Goal: Task Accomplishment & Management: Manage account settings

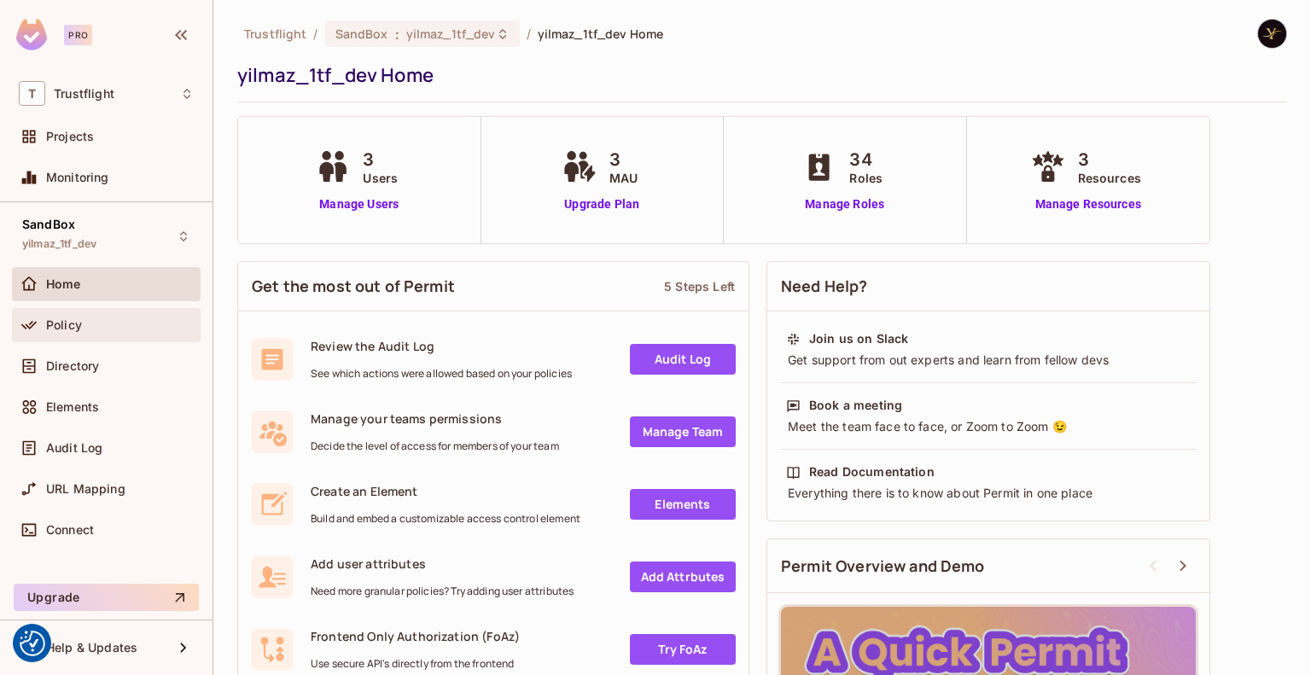
click at [124, 328] on div "Policy" at bounding box center [120, 325] width 148 height 14
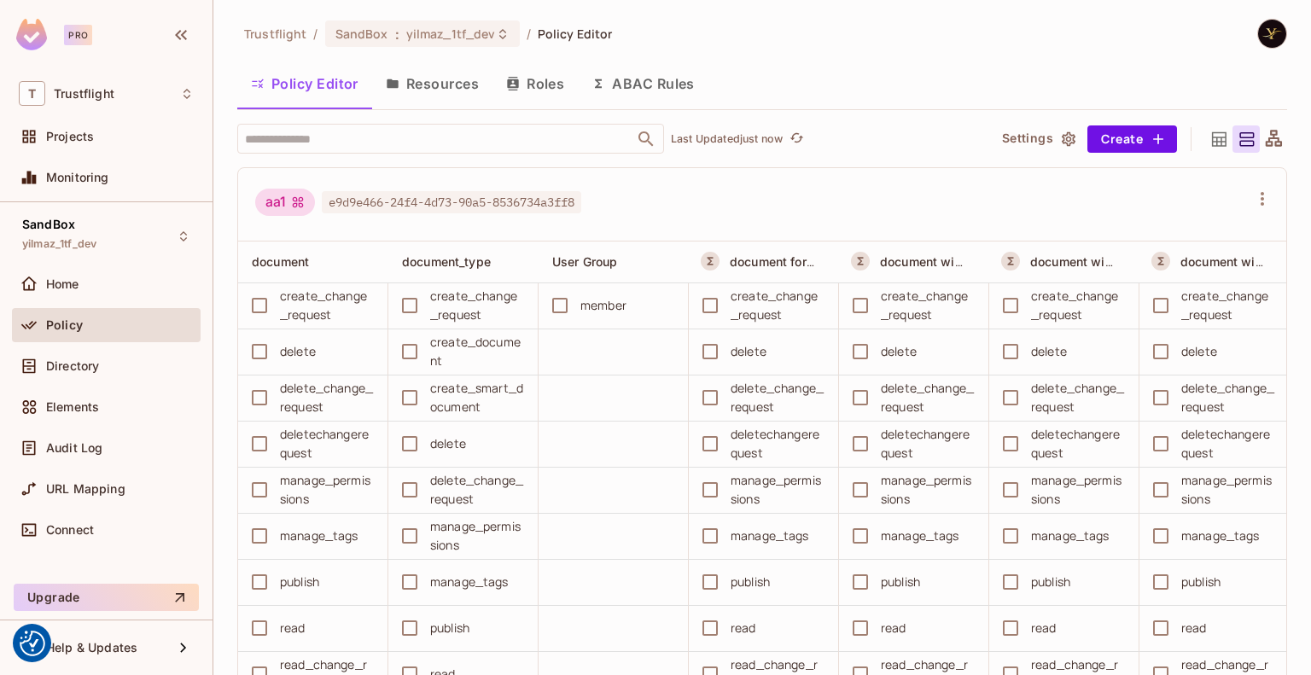
click at [660, 87] on button "ABAC Rules" at bounding box center [643, 83] width 131 height 43
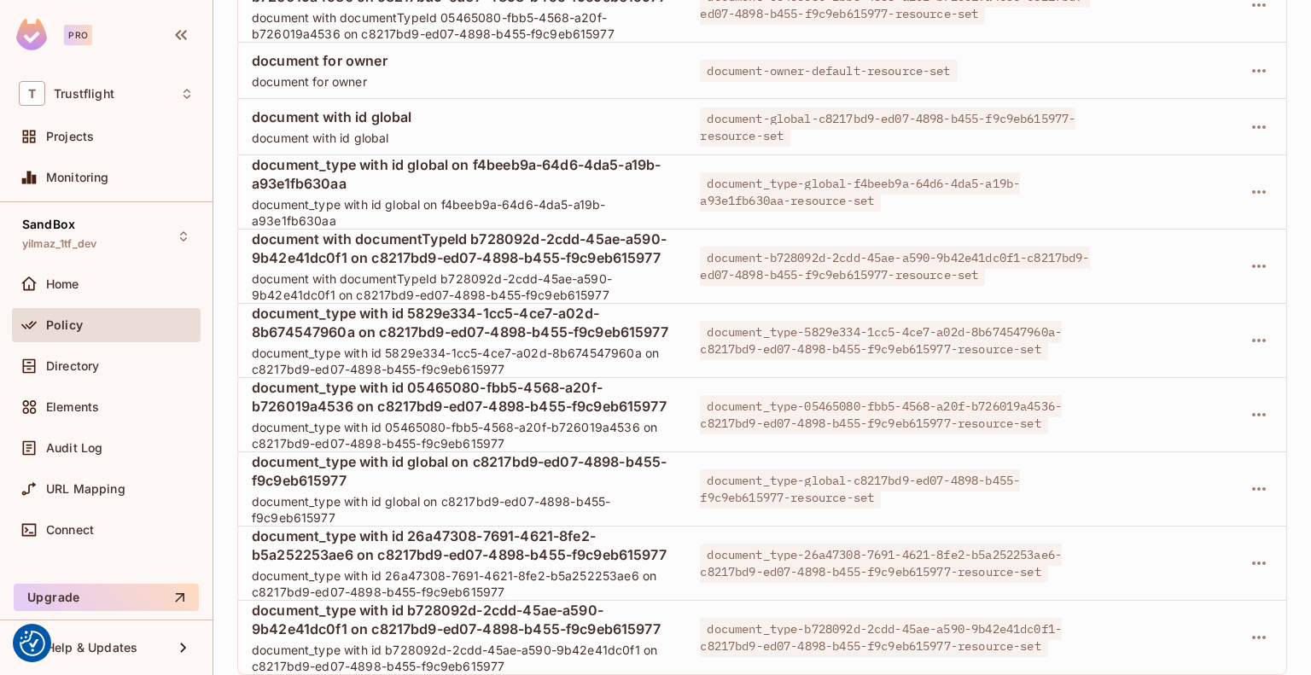
scroll to position [2201, 0]
click at [1258, 550] on button "button" at bounding box center [1258, 563] width 27 height 27
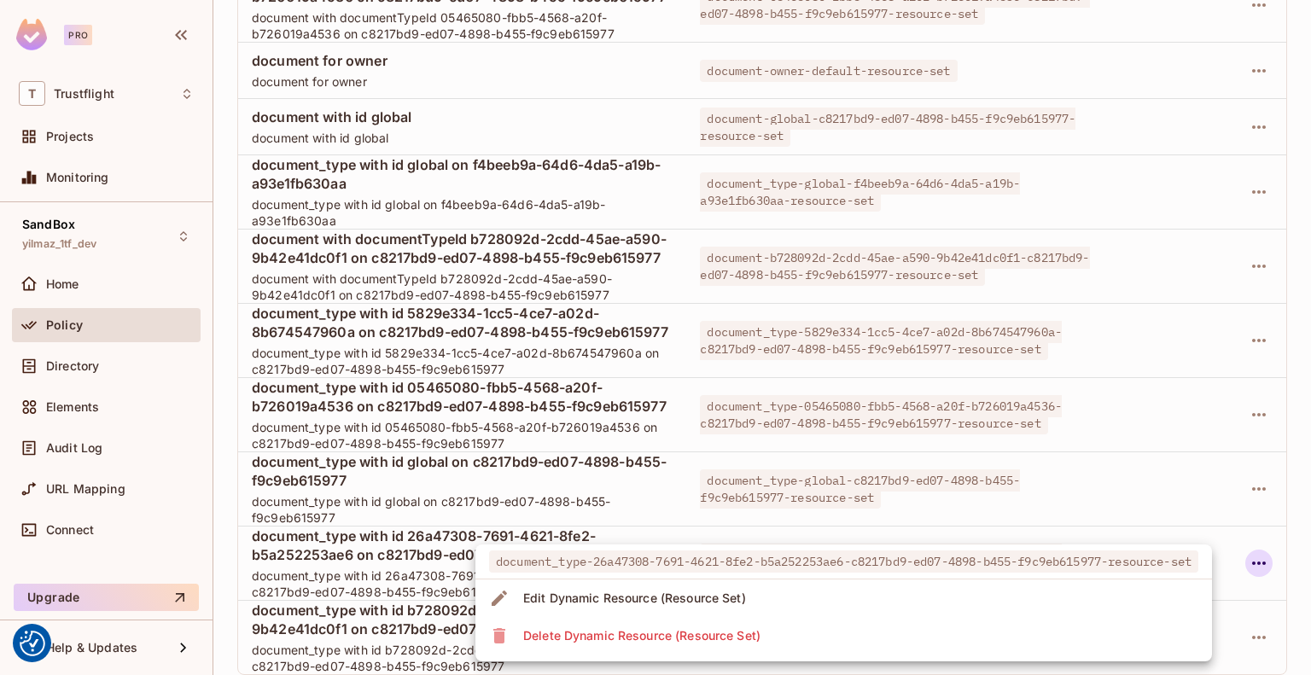
click at [1254, 536] on div at bounding box center [655, 337] width 1311 height 675
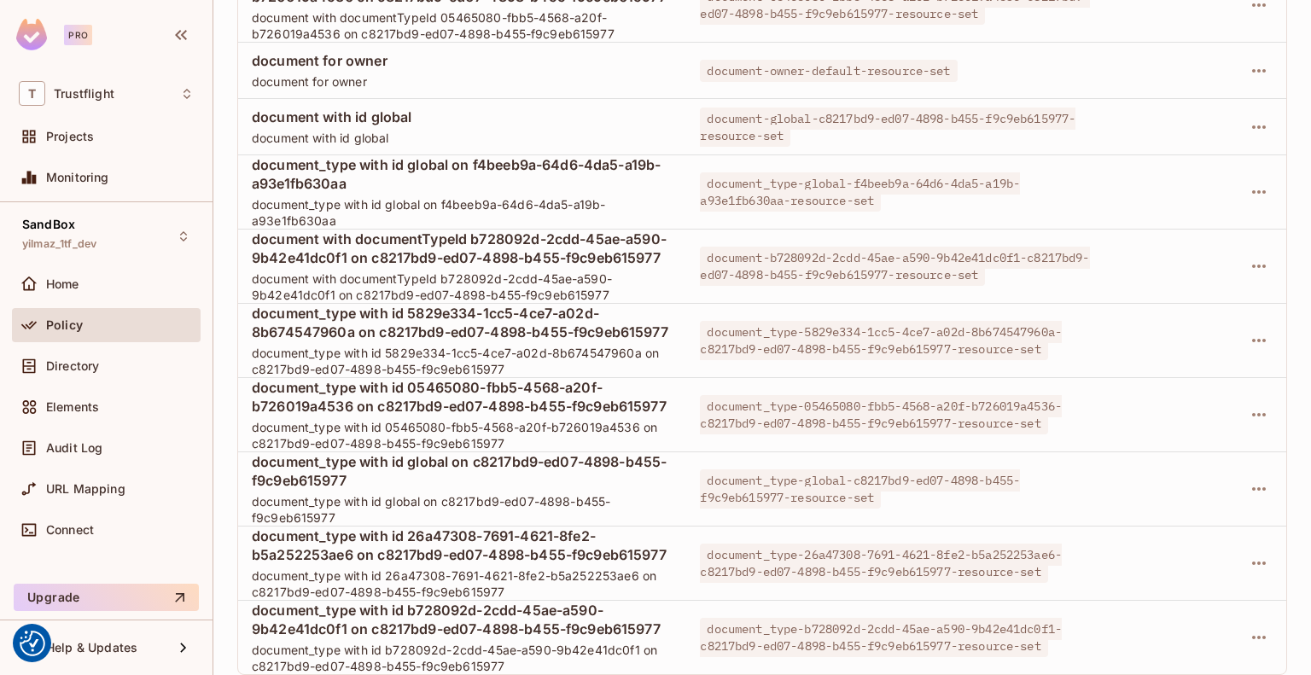
click at [1254, 553] on icon "button" at bounding box center [1259, 563] width 20 height 20
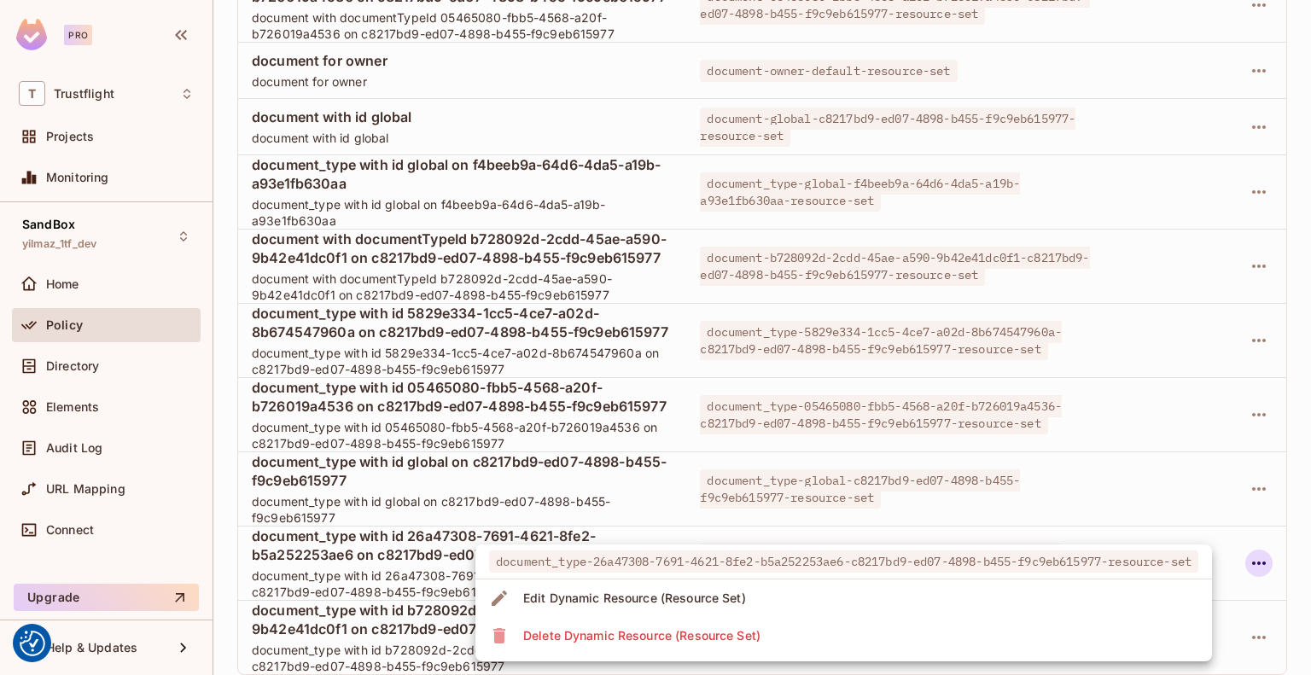
click at [796, 633] on li "Delete Dynamic Resource (Resource Set)" at bounding box center [843, 636] width 736 height 38
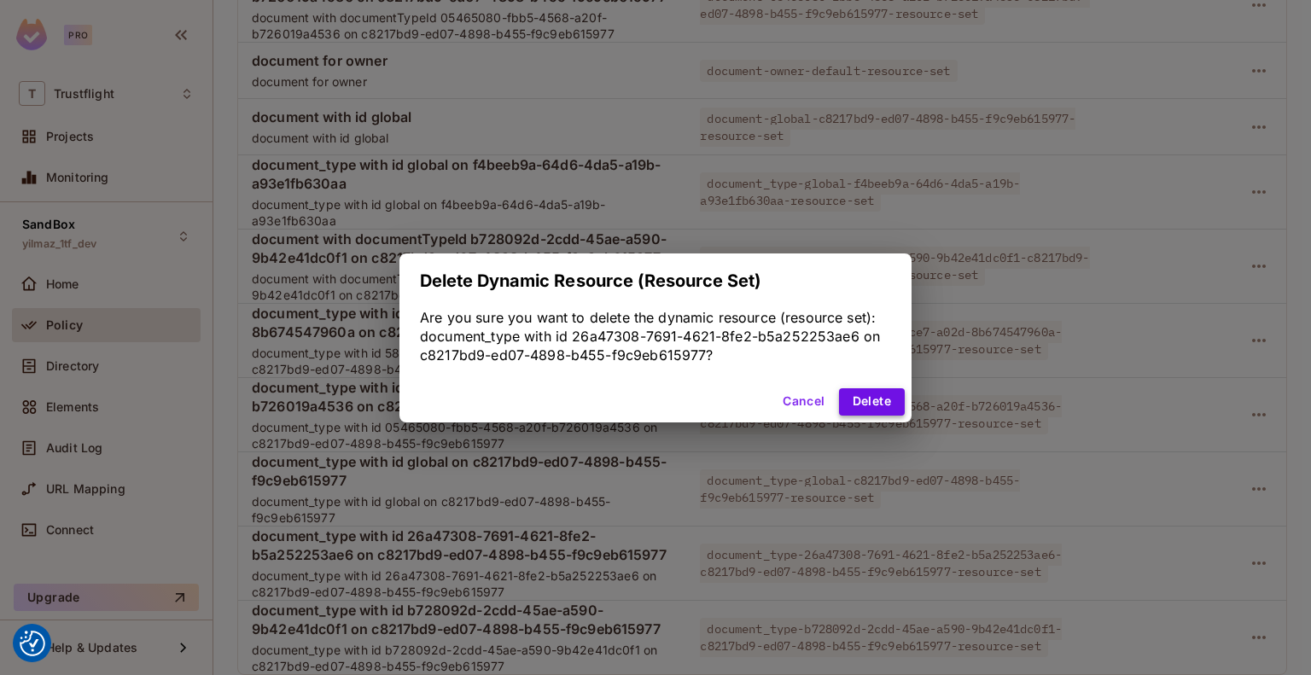
click at [858, 404] on button "Delete" at bounding box center [872, 401] width 66 height 27
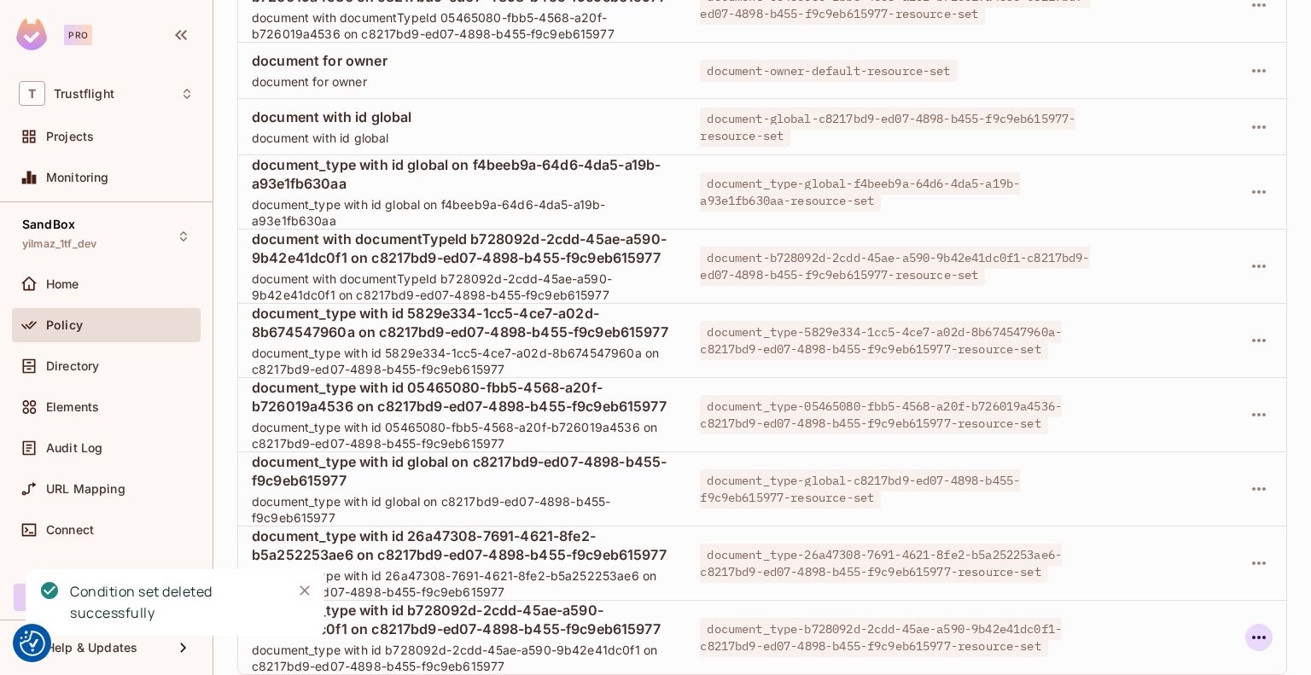
scroll to position [2108, 0]
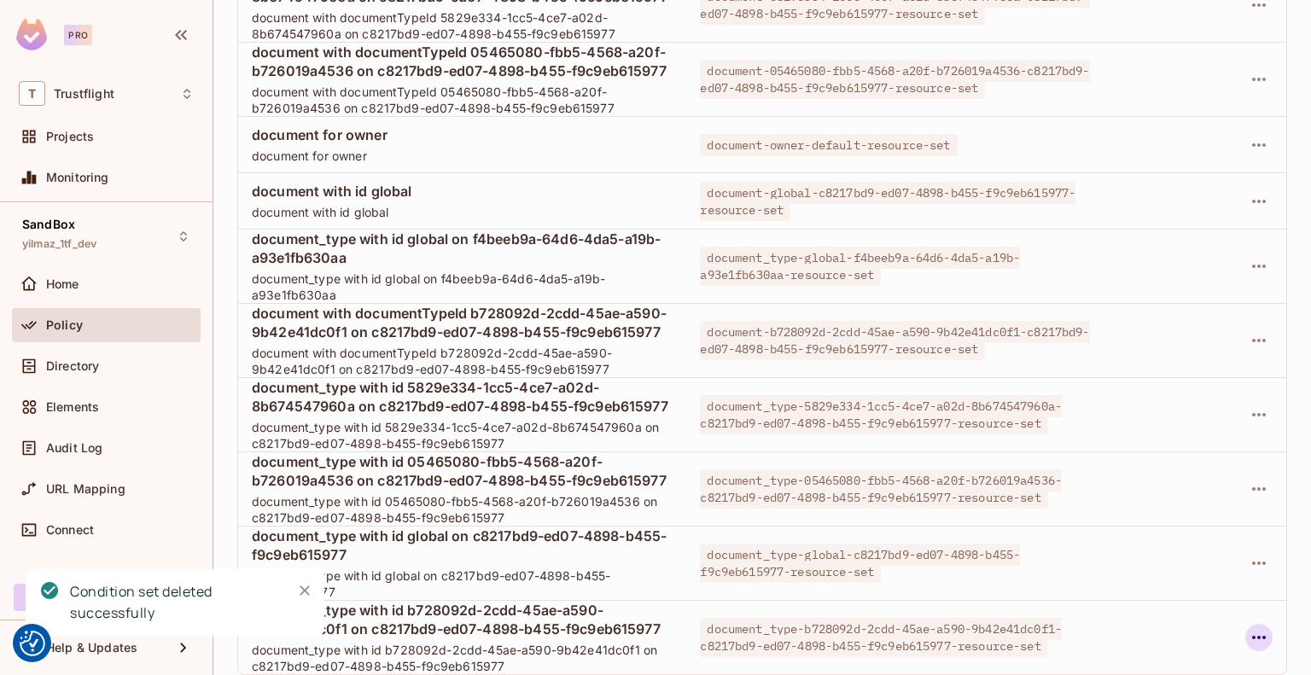
click at [1249, 627] on icon "button" at bounding box center [1259, 637] width 20 height 20
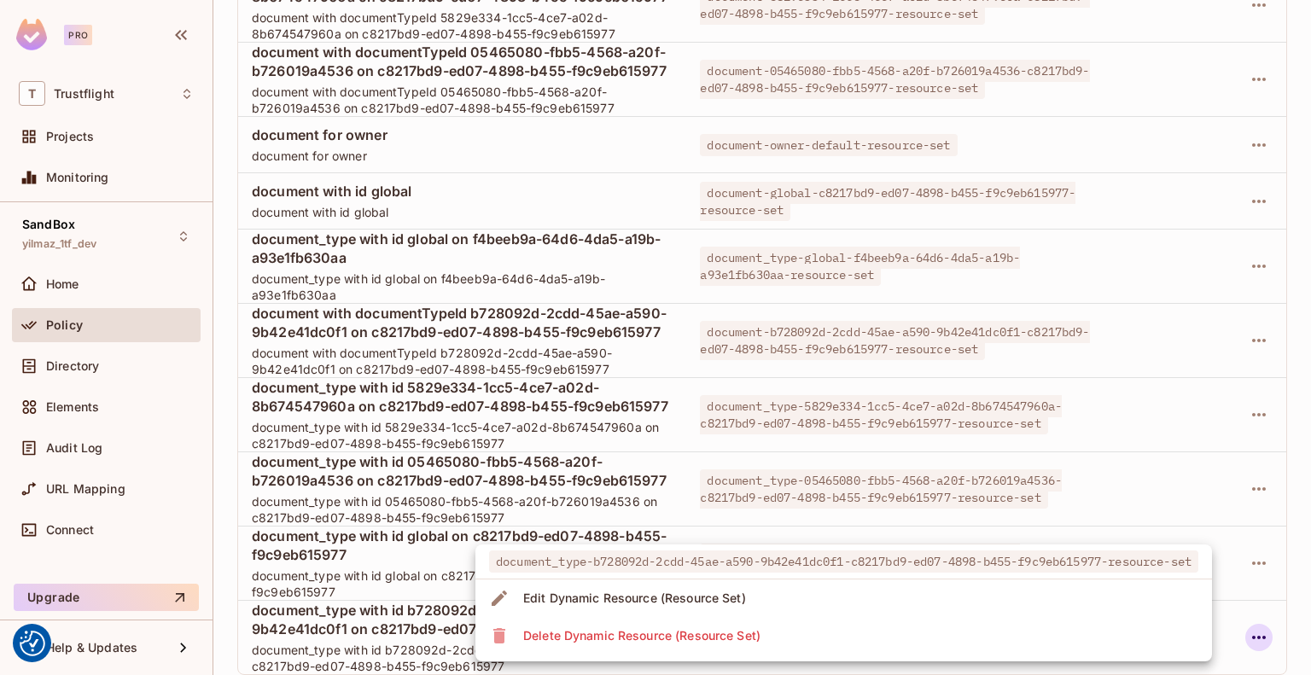
click at [783, 639] on li "Delete Dynamic Resource (Resource Set)" at bounding box center [843, 636] width 736 height 38
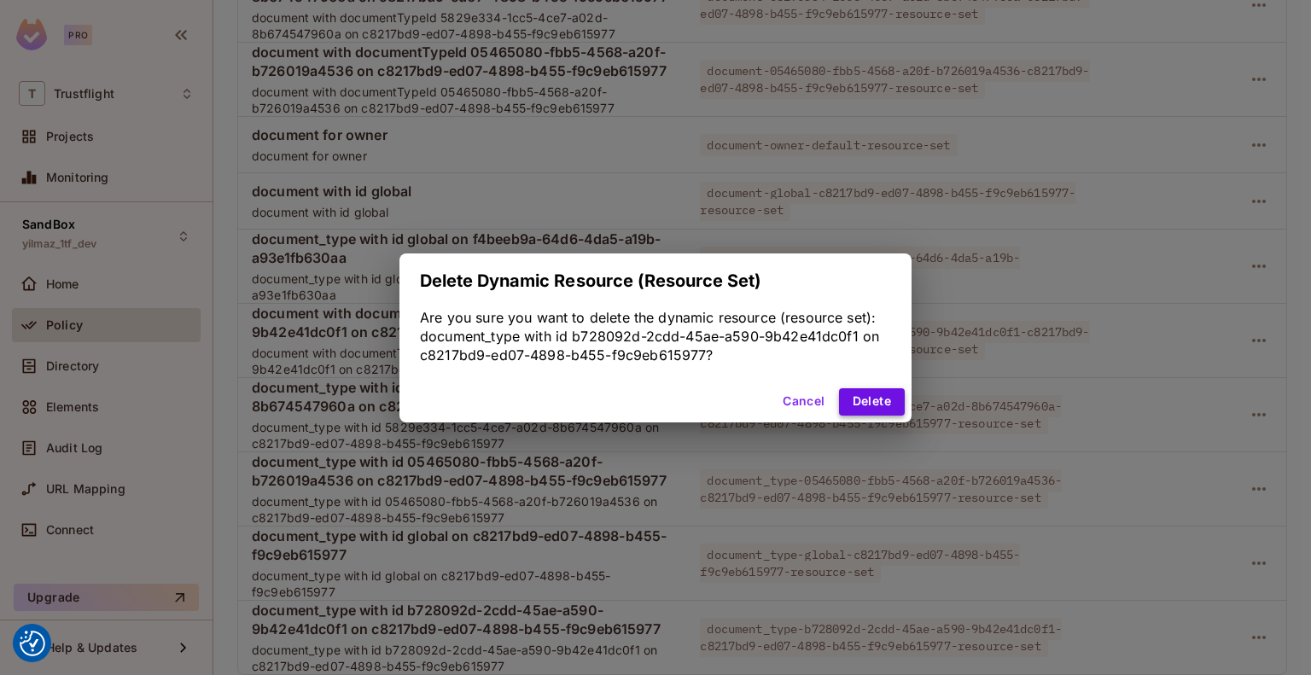
click at [855, 409] on button "Delete" at bounding box center [872, 401] width 66 height 27
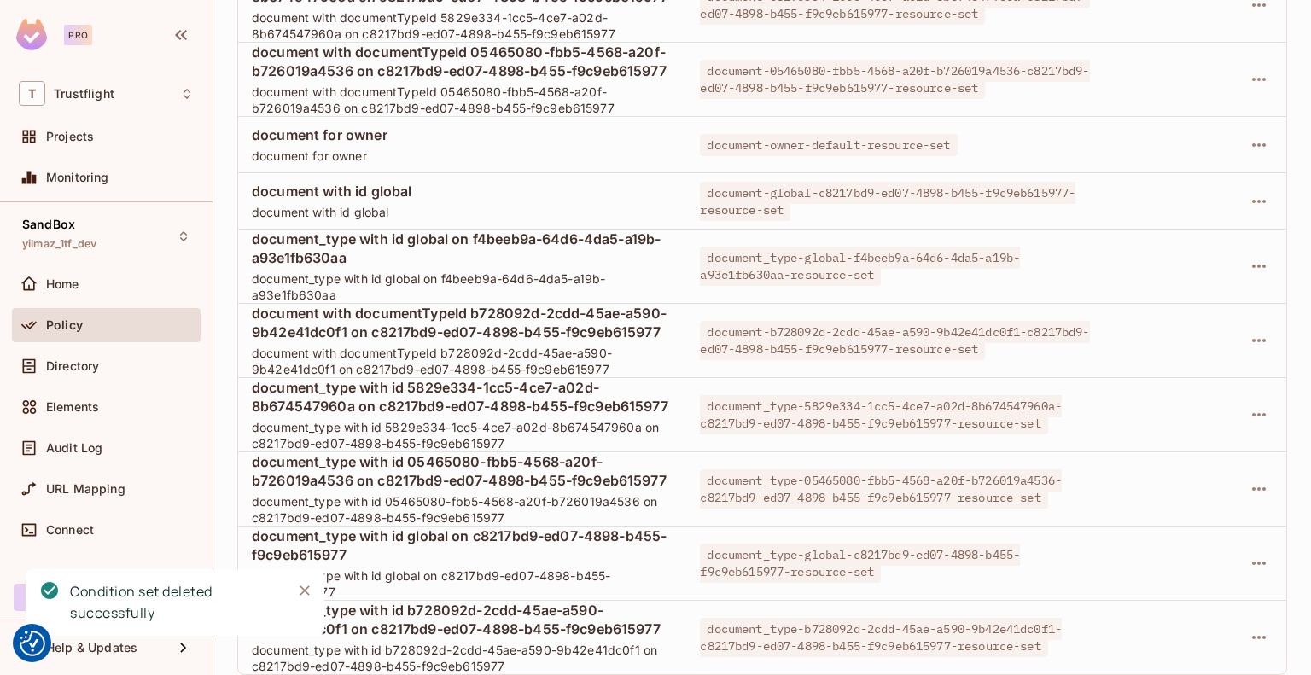
scroll to position [2016, 0]
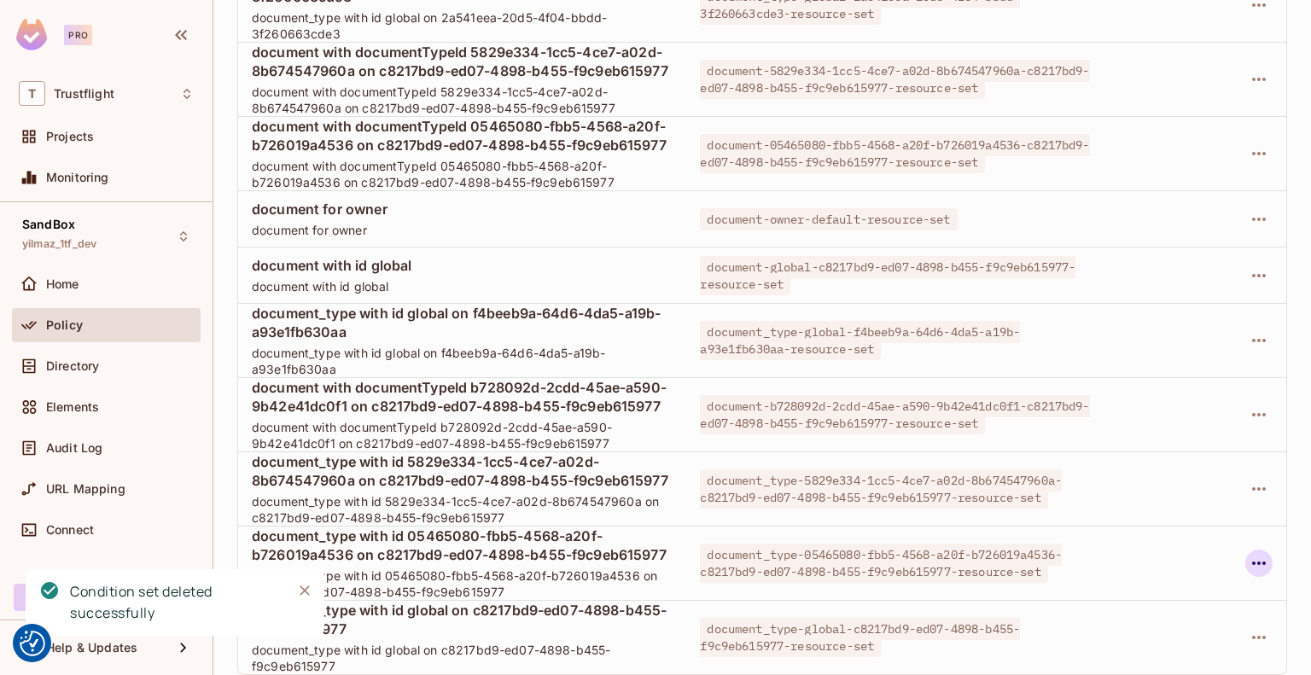
click at [1249, 553] on icon "button" at bounding box center [1259, 563] width 20 height 20
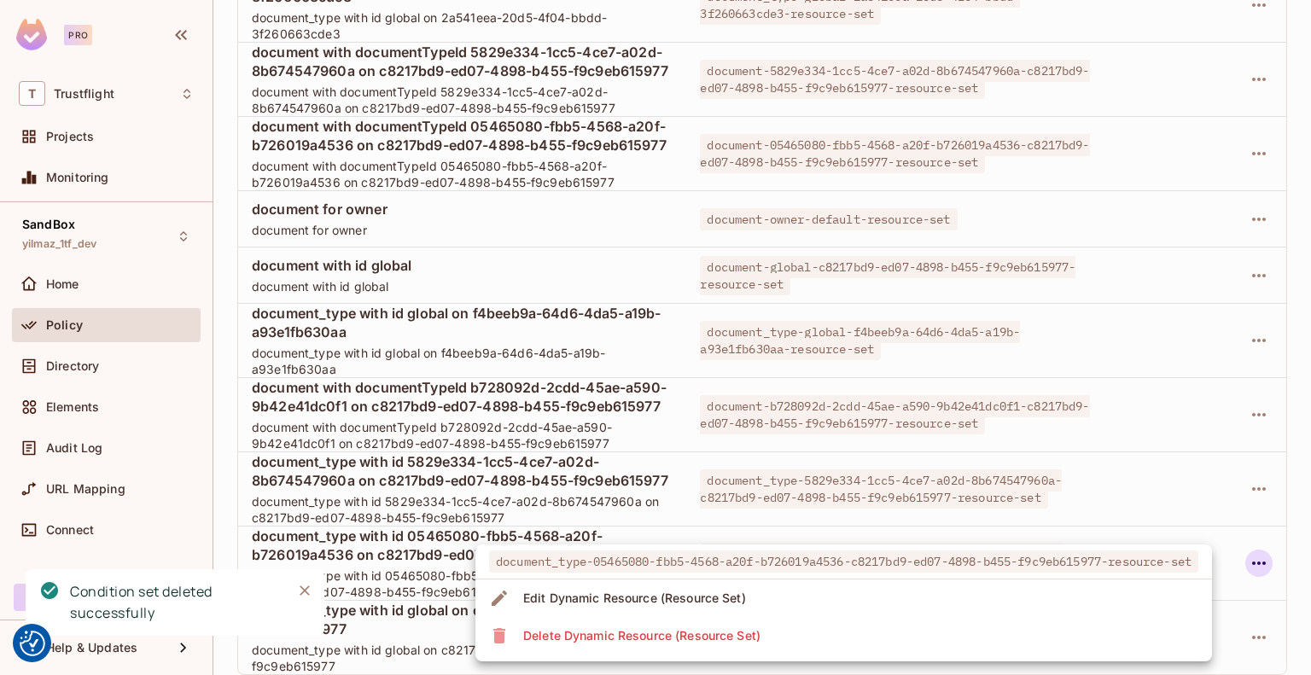
click at [720, 638] on div "Delete Dynamic Resource (Resource Set)" at bounding box center [641, 635] width 237 height 17
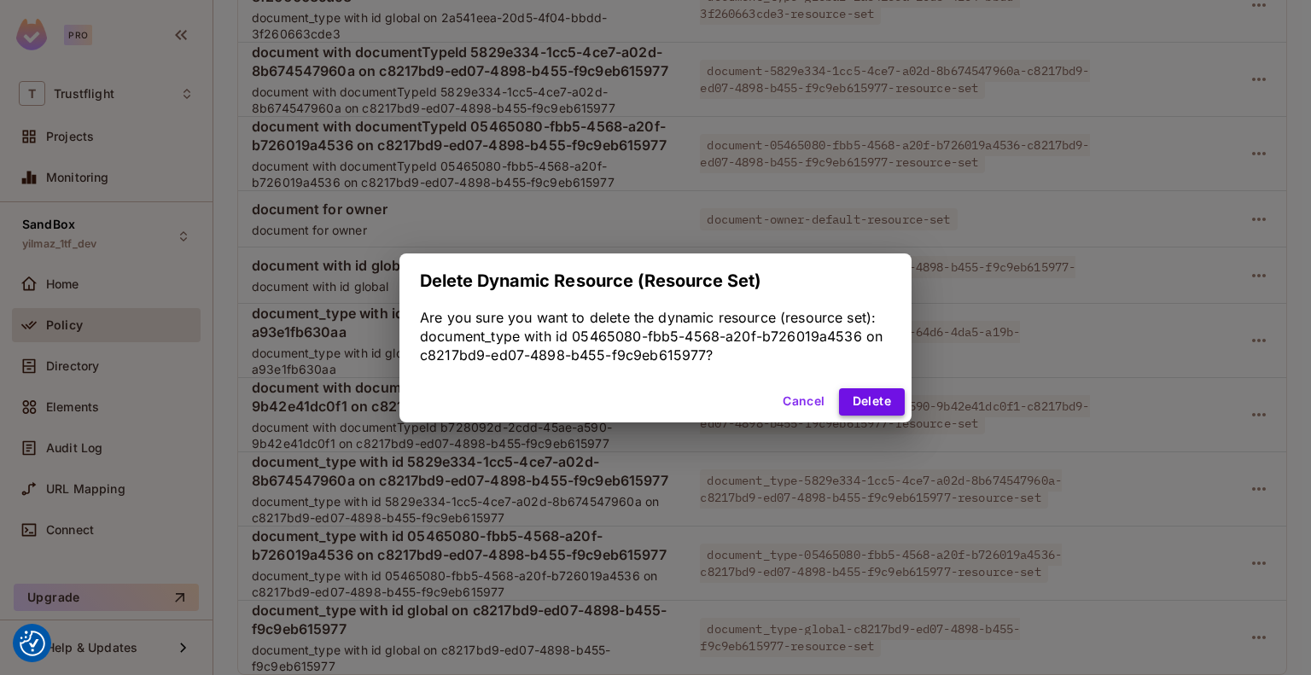
click at [865, 399] on button "Delete" at bounding box center [872, 401] width 66 height 27
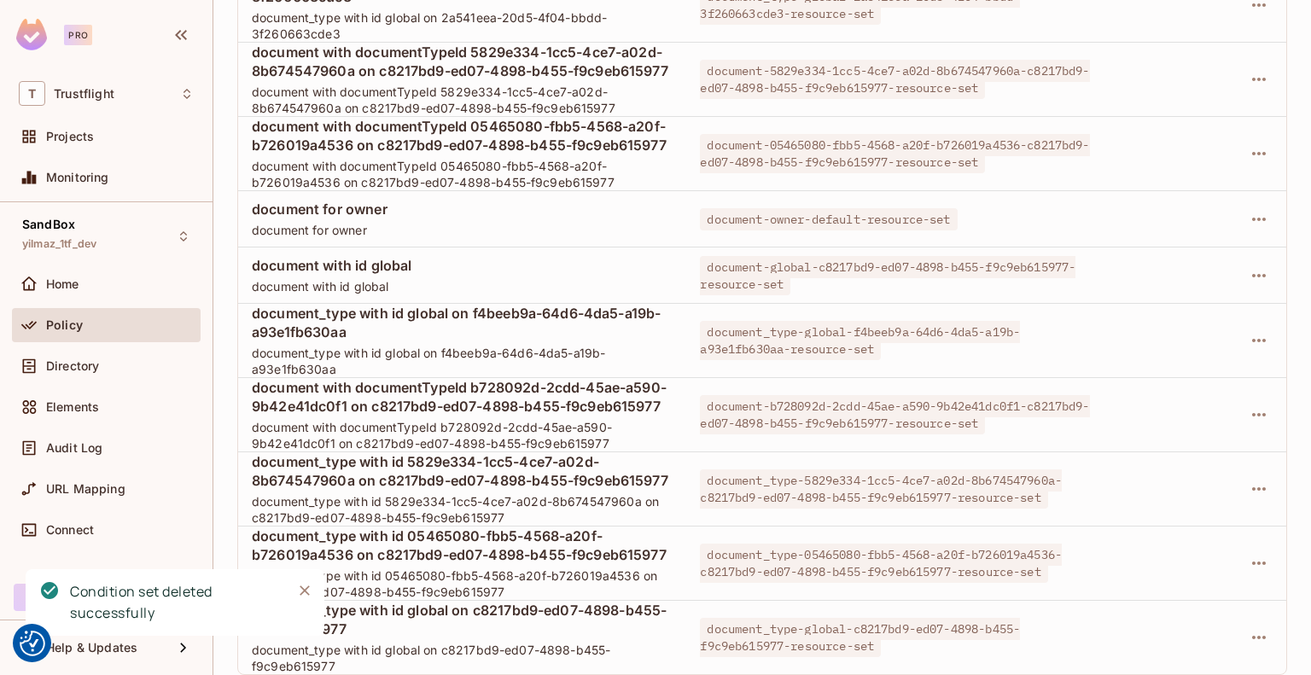
scroll to position [1923, 0]
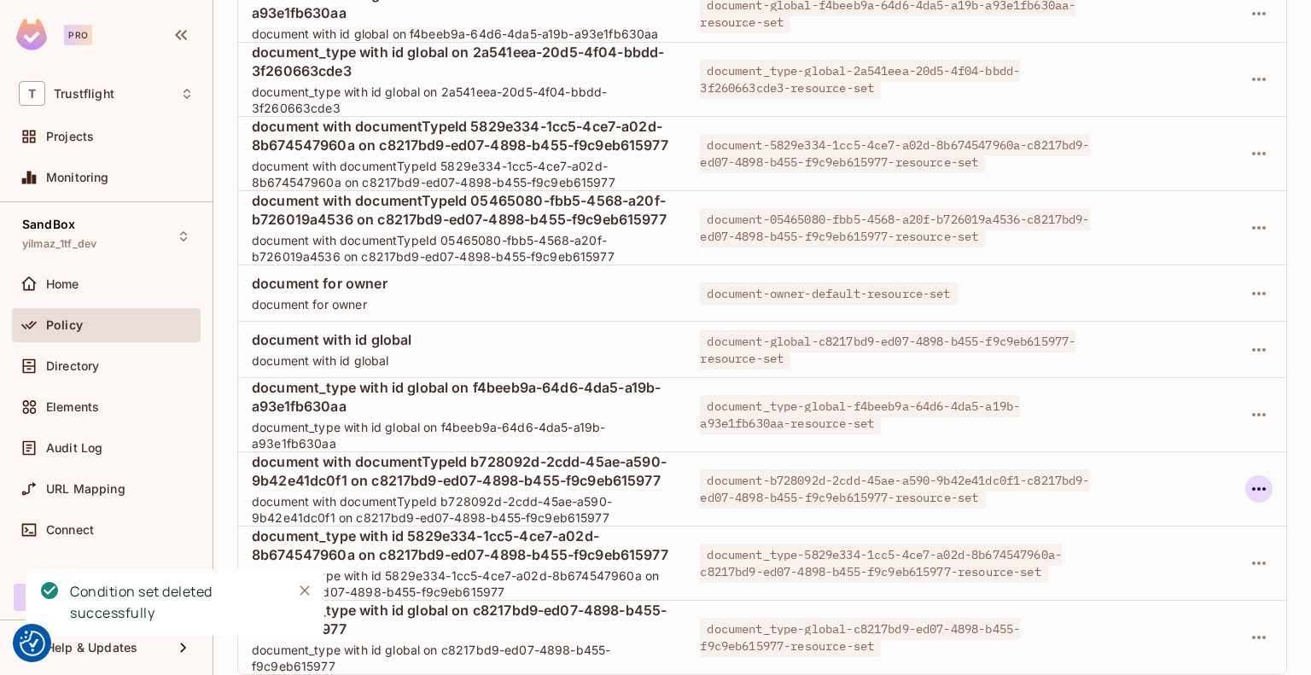
click at [1249, 479] on icon "button" at bounding box center [1259, 489] width 20 height 20
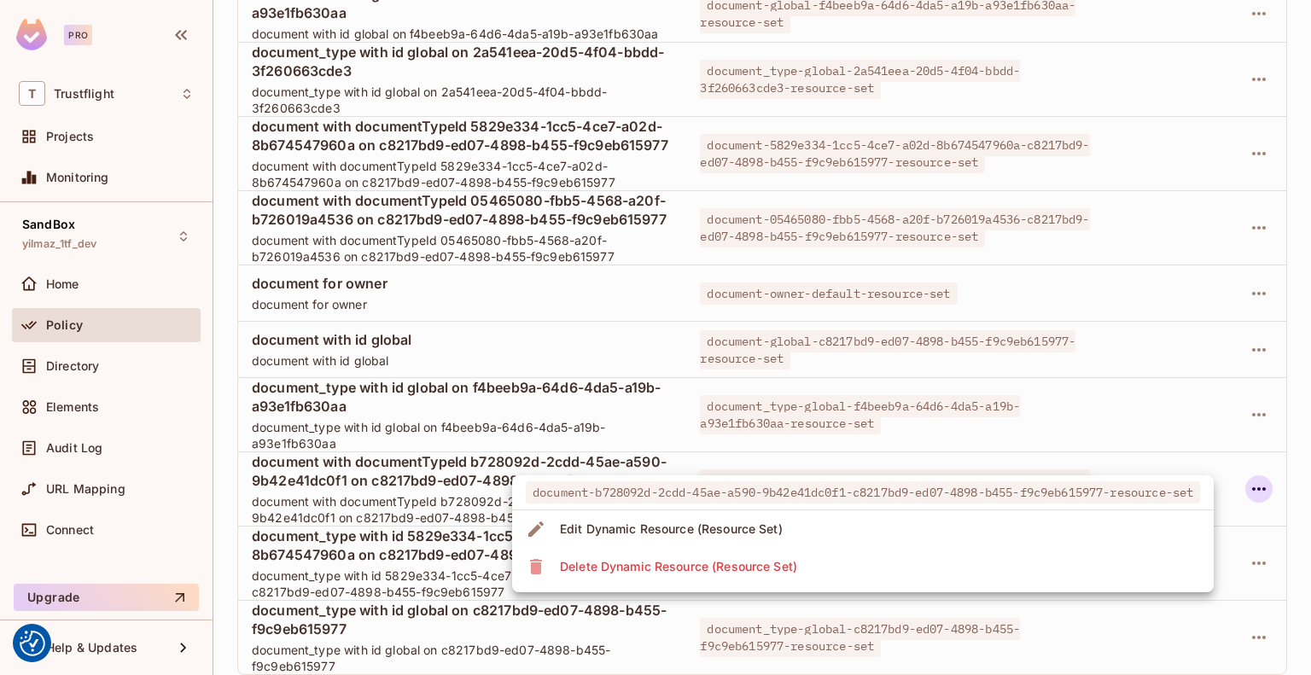
click at [979, 562] on li "Delete Dynamic Resource (Resource Set)" at bounding box center [863, 567] width 702 height 38
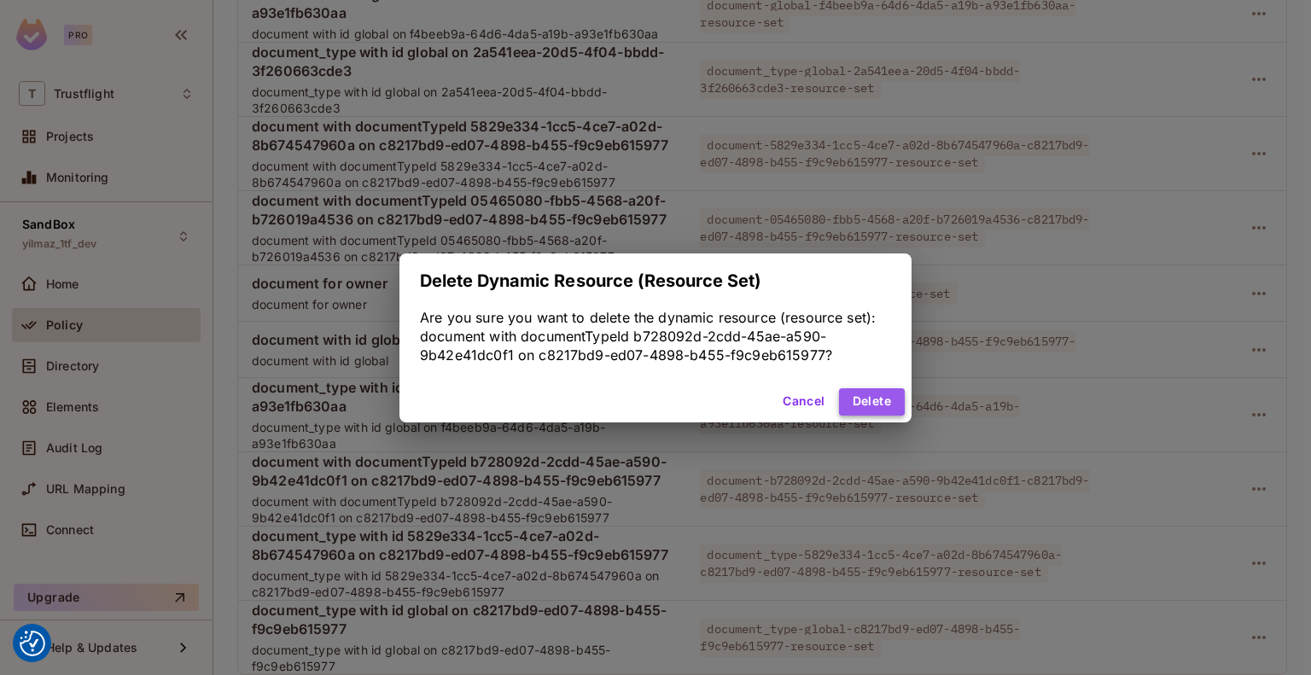
click at [857, 403] on button "Delete" at bounding box center [872, 401] width 66 height 27
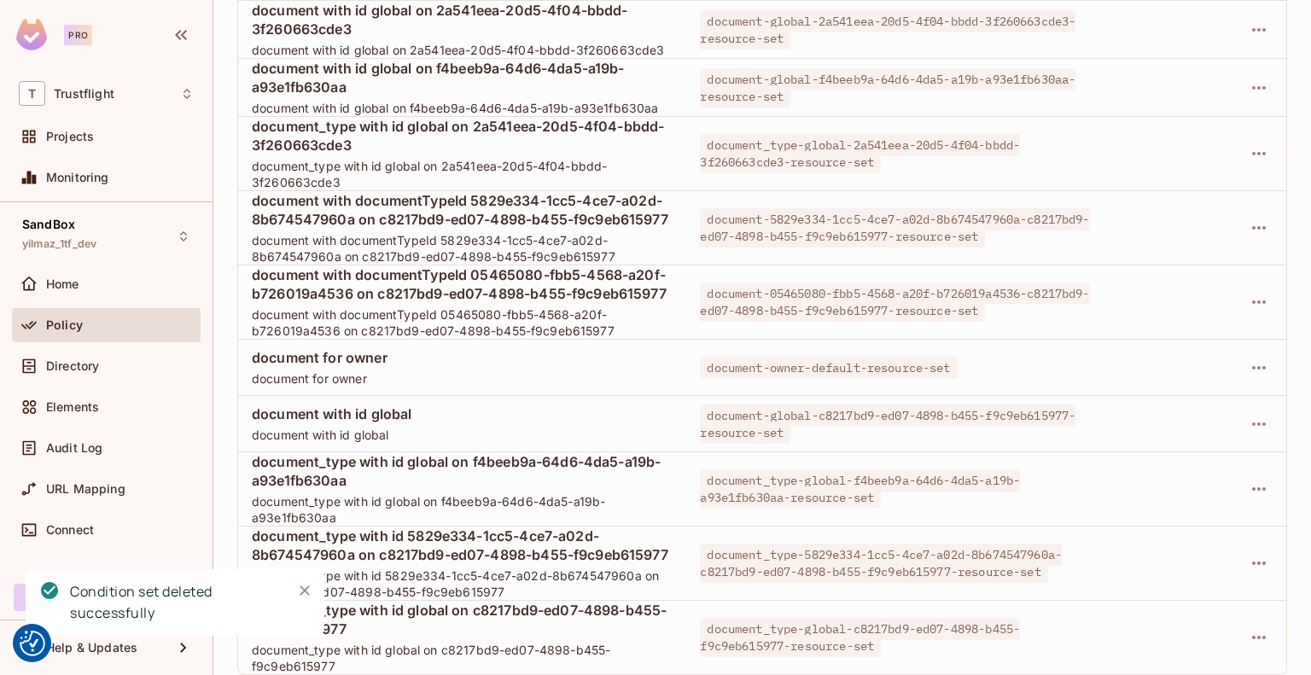
scroll to position [1830, 0]
click at [1245, 550] on button "button" at bounding box center [1258, 563] width 27 height 27
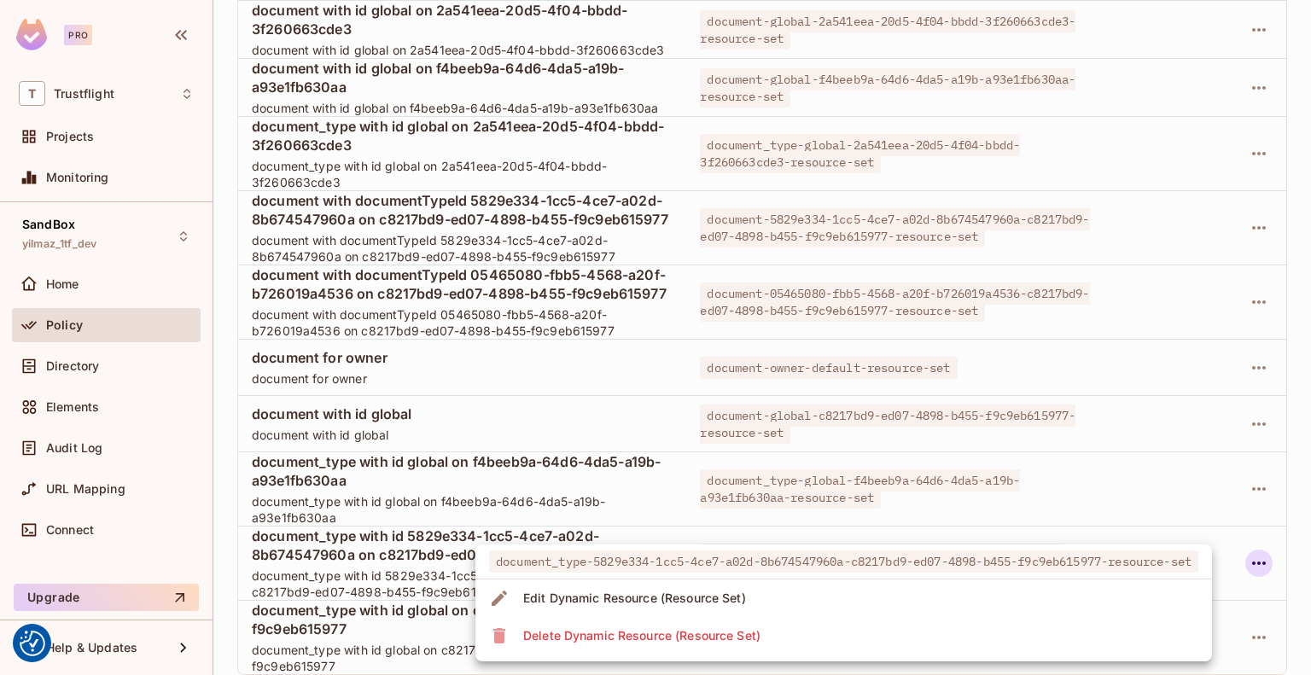
click at [660, 643] on div "Delete Dynamic Resource (Resource Set)" at bounding box center [641, 635] width 237 height 17
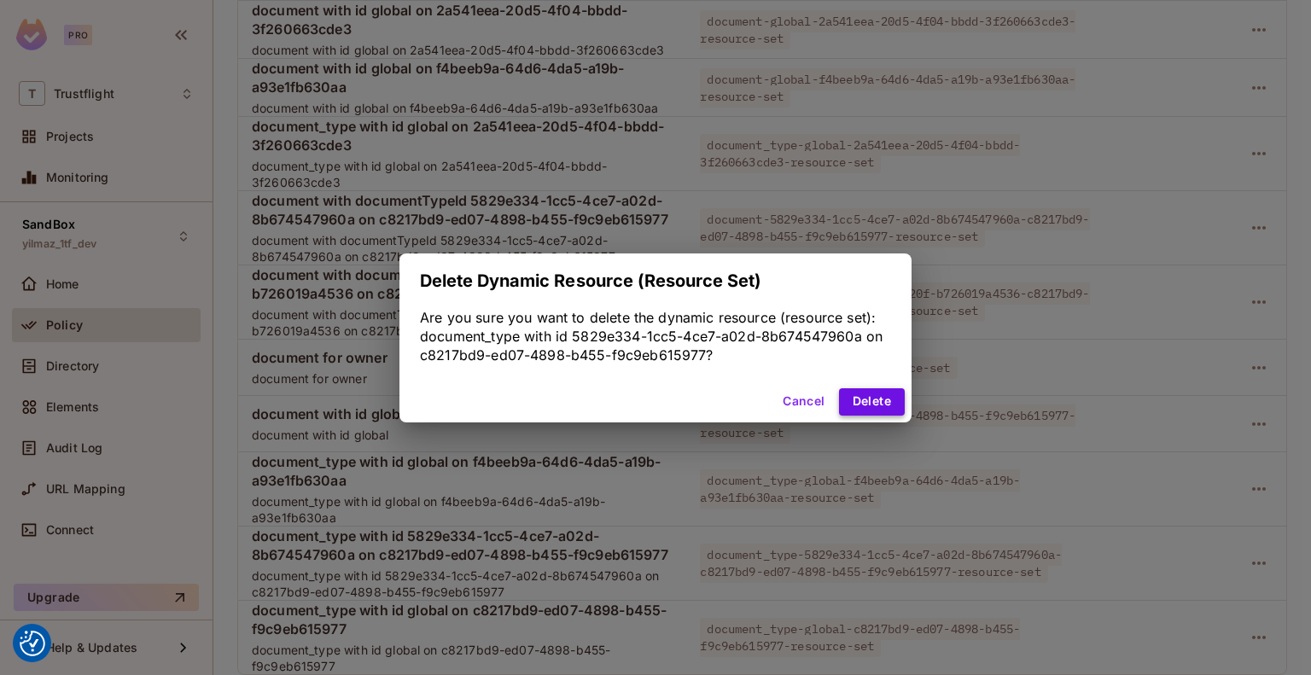
click at [859, 399] on button "Delete" at bounding box center [872, 401] width 66 height 27
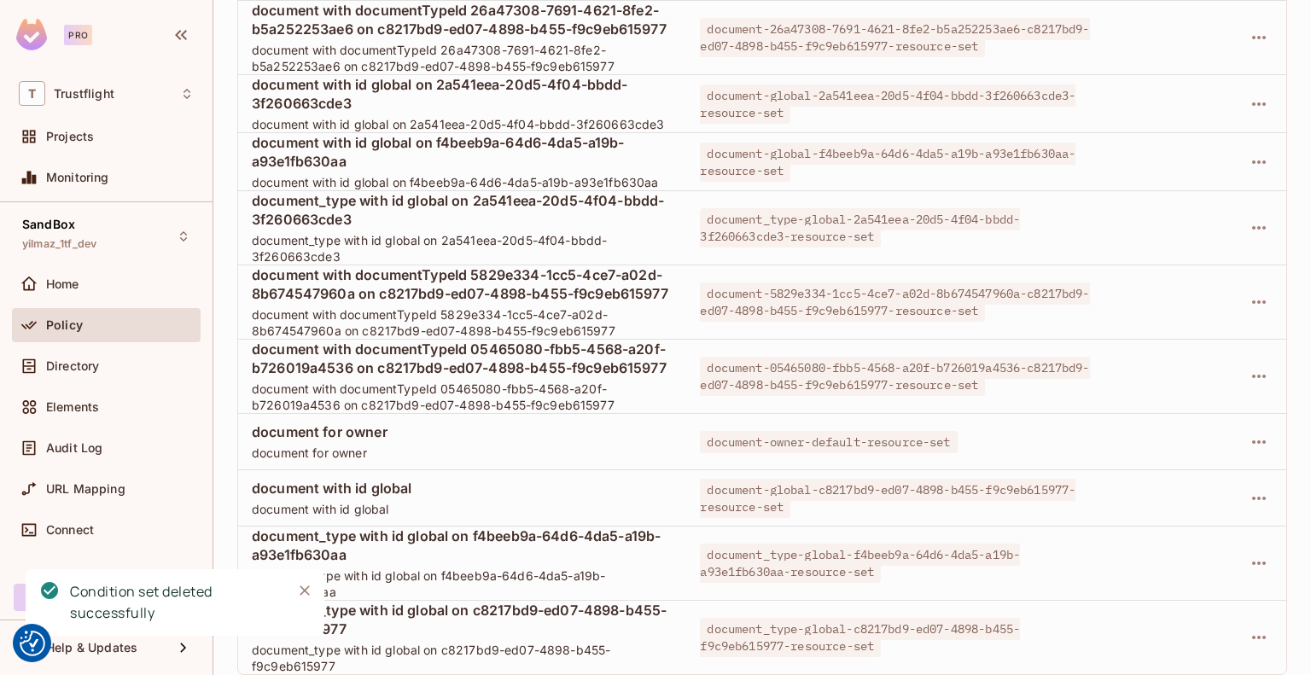
scroll to position [1737, 0]
click at [1249, 366] on icon "button" at bounding box center [1259, 376] width 20 height 20
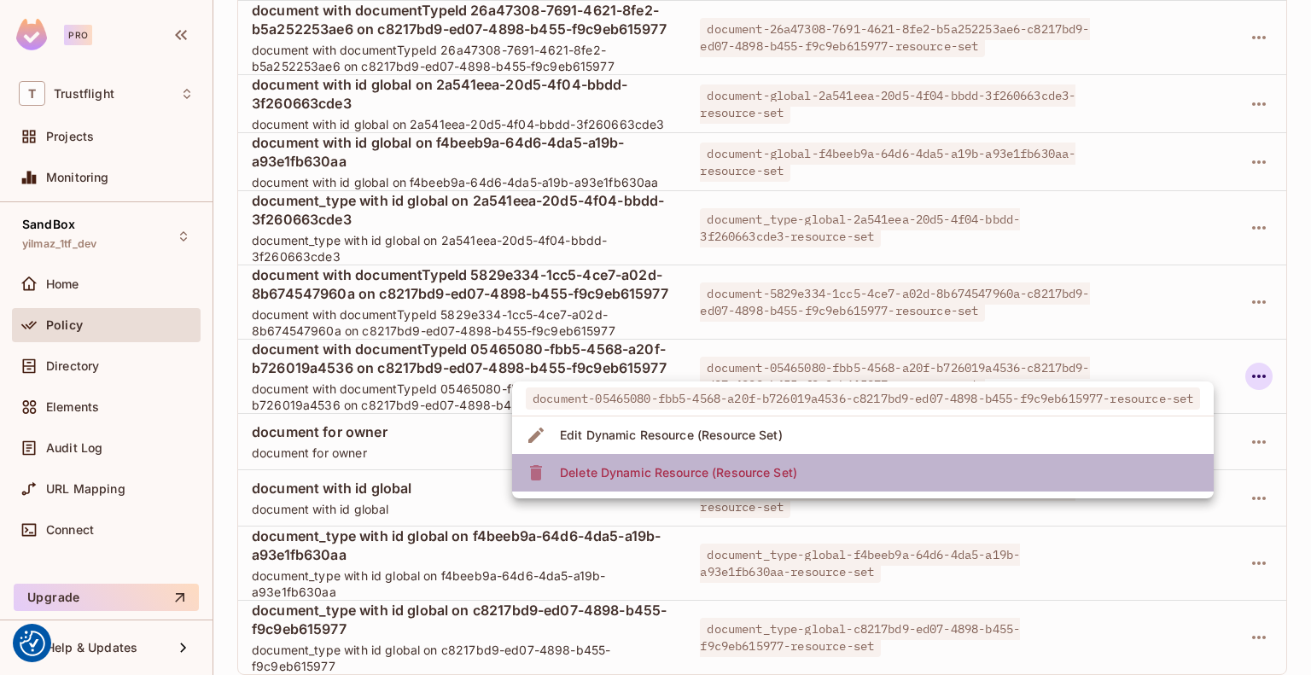
click at [771, 476] on div "Delete Dynamic Resource (Resource Set)" at bounding box center [678, 472] width 237 height 17
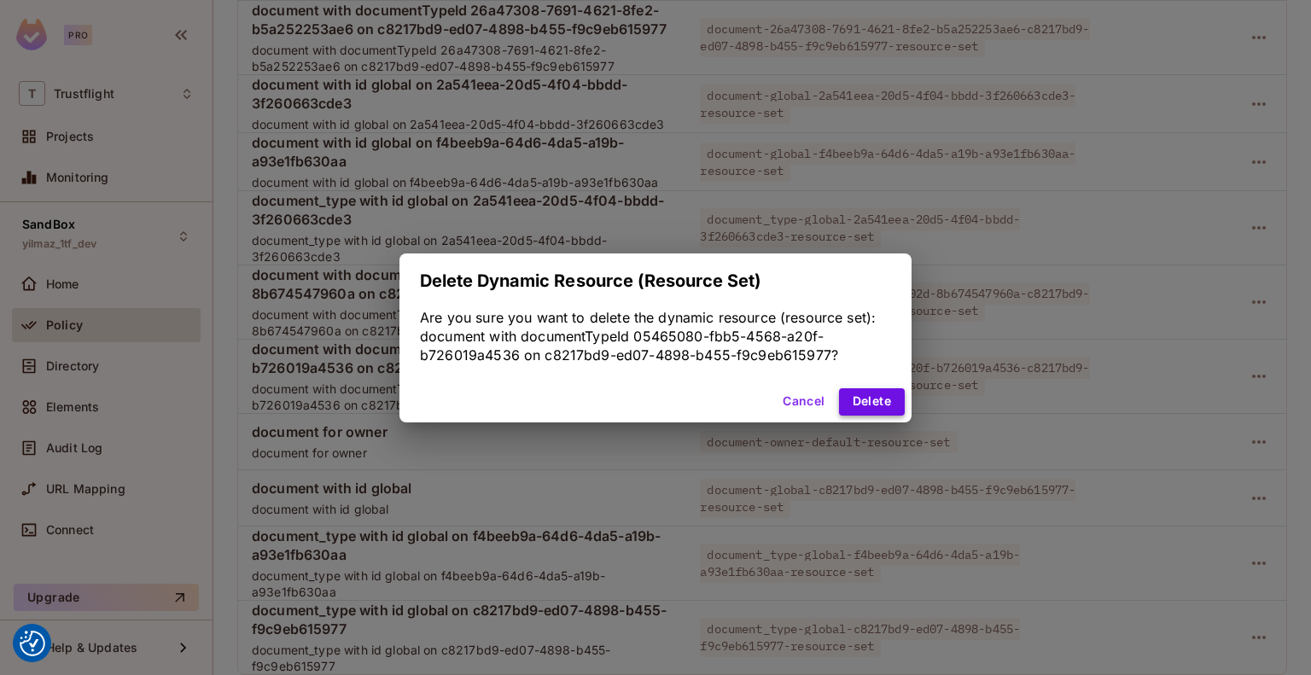
click at [868, 395] on button "Delete" at bounding box center [872, 401] width 66 height 27
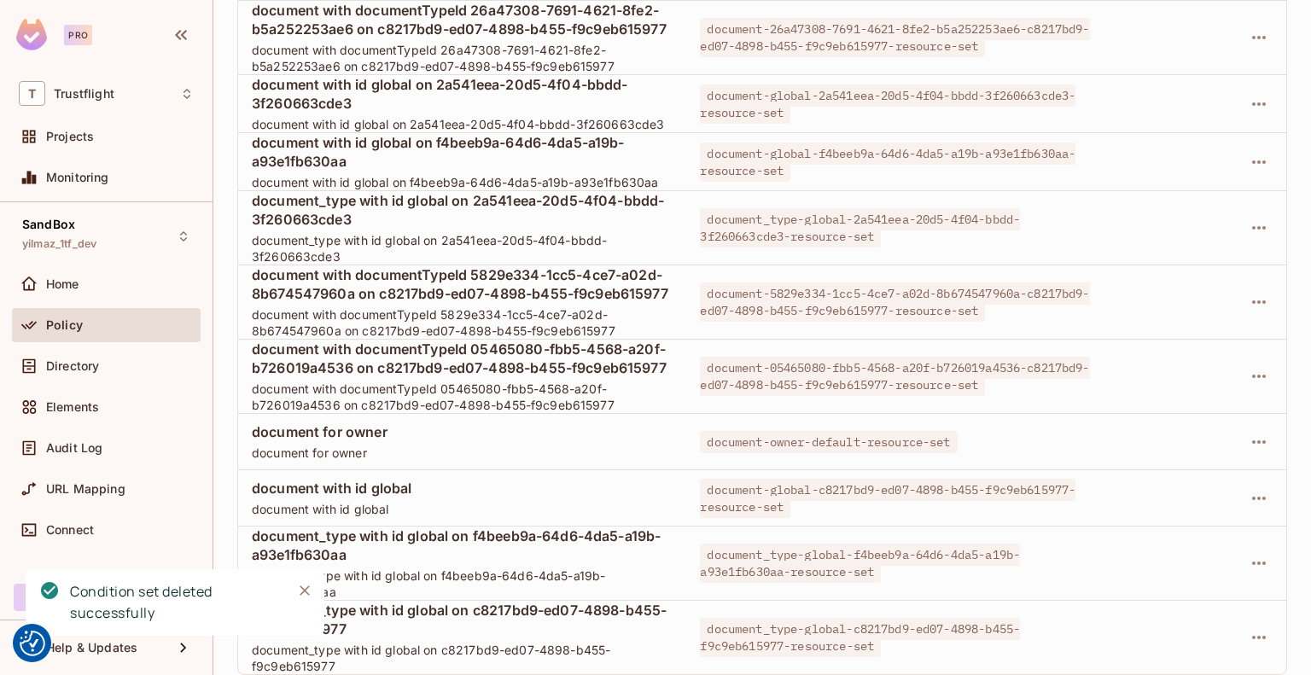
scroll to position [1644, 0]
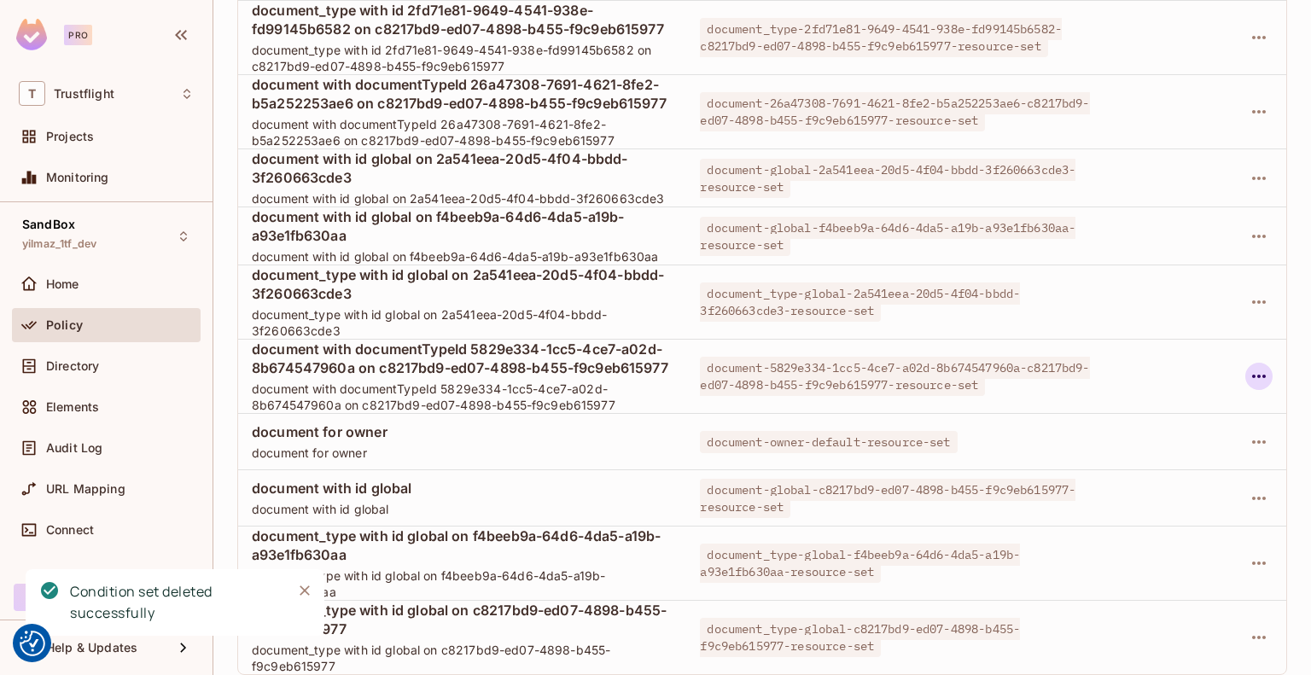
click at [1249, 366] on icon "button" at bounding box center [1259, 376] width 20 height 20
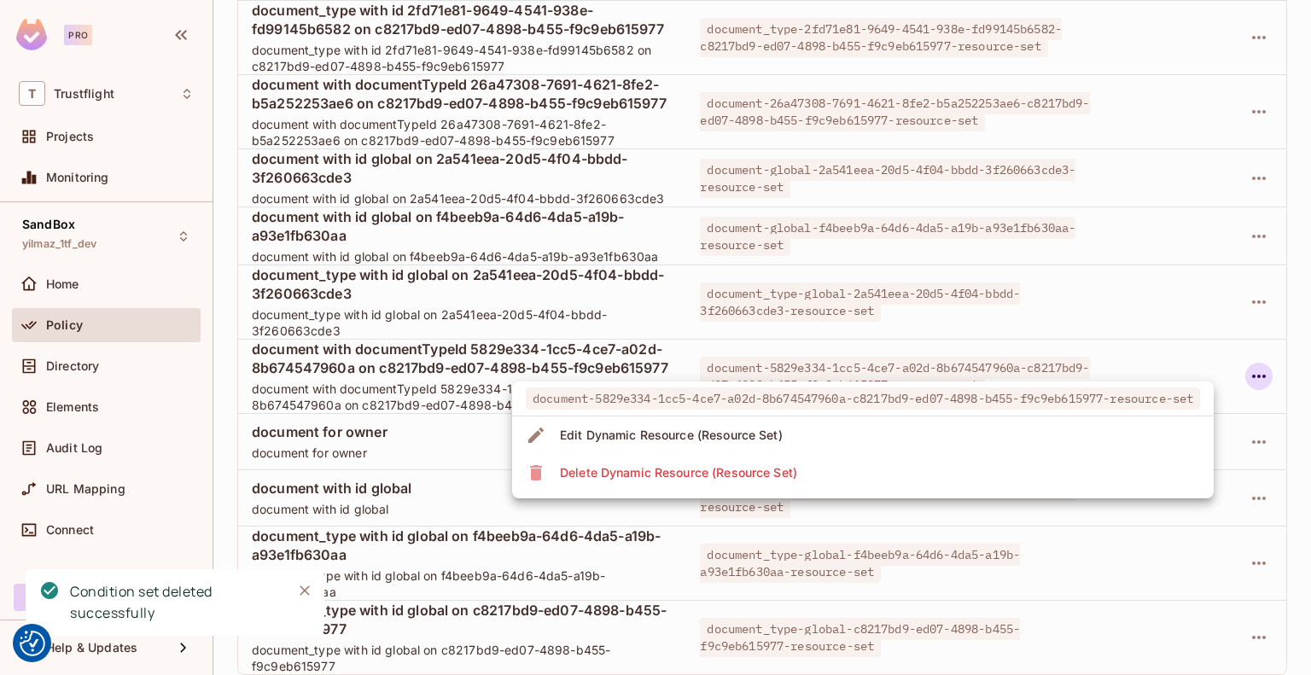
click at [822, 474] on li "Delete Dynamic Resource (Resource Set)" at bounding box center [863, 473] width 702 height 38
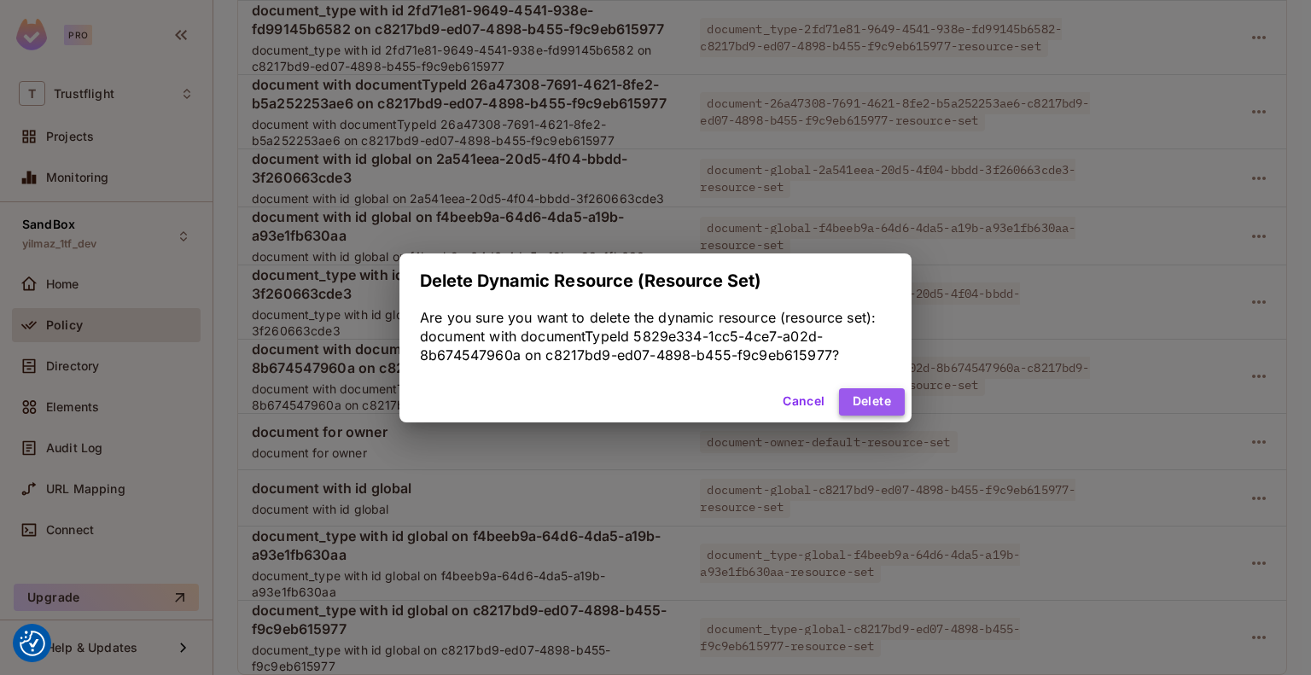
click at [864, 393] on button "Delete" at bounding box center [872, 401] width 66 height 27
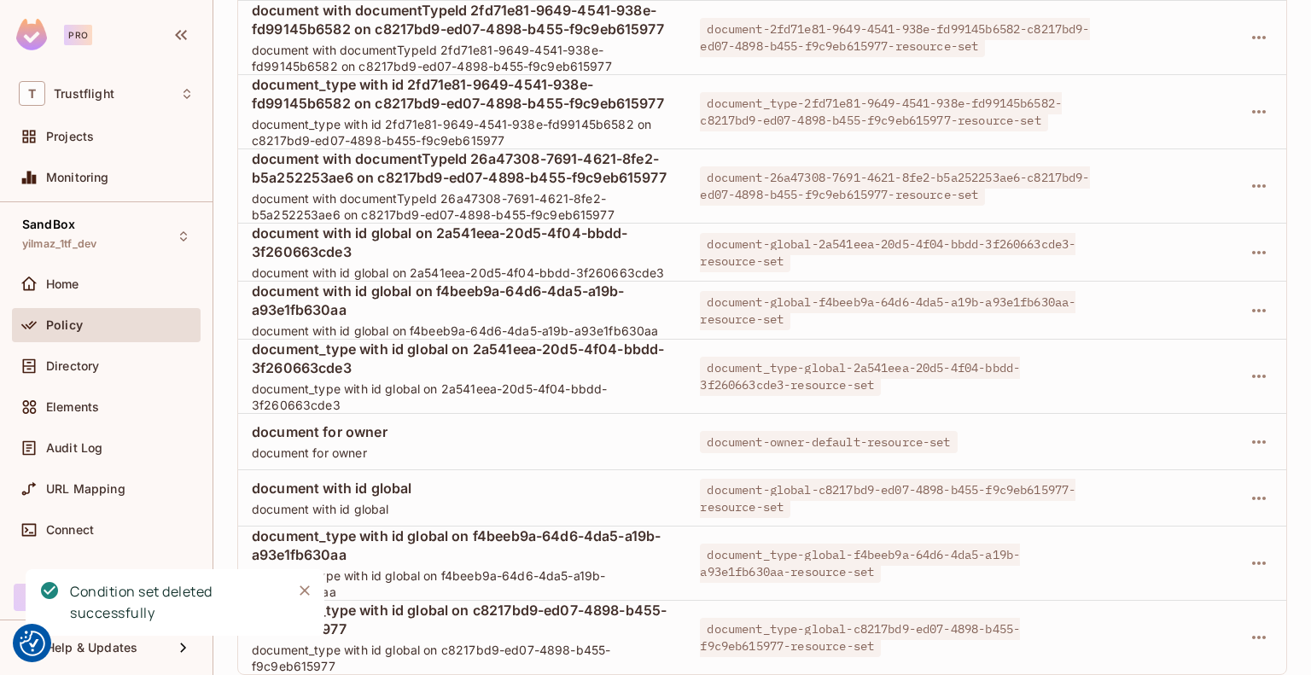
scroll to position [1551, 0]
click at [1231, 172] on div at bounding box center [1198, 185] width 148 height 27
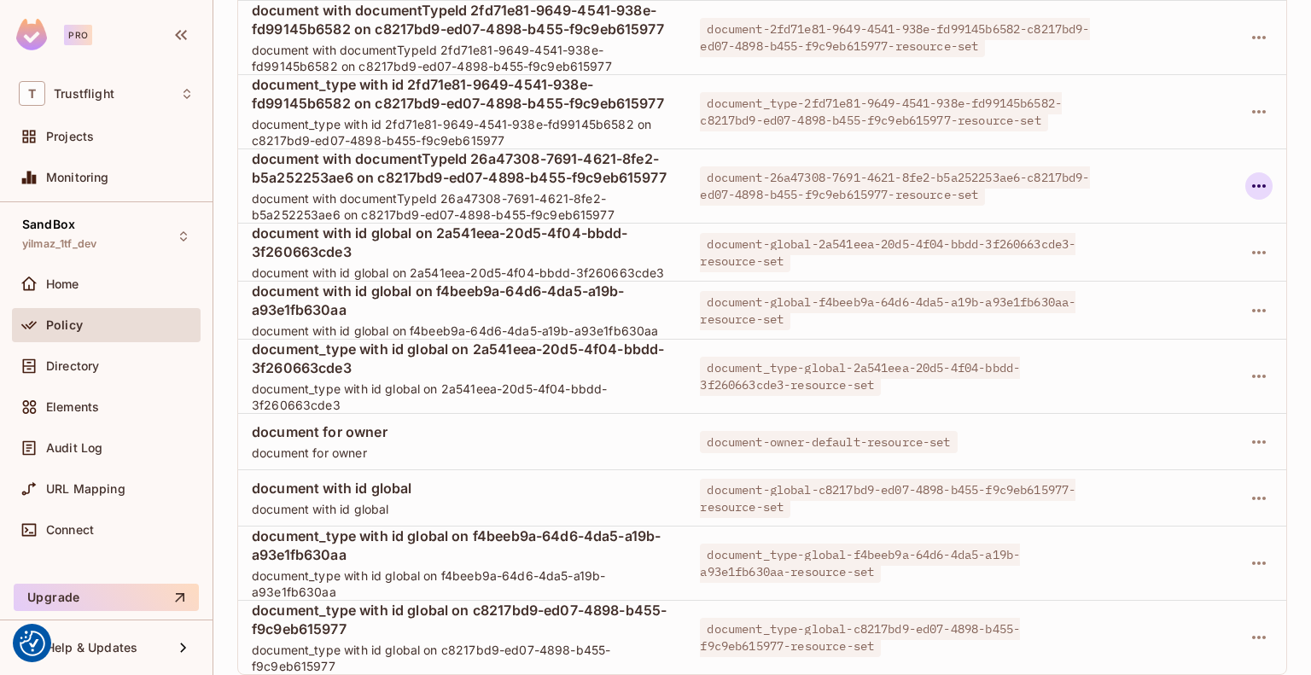
click at [1252, 184] on icon "button" at bounding box center [1259, 185] width 14 height 3
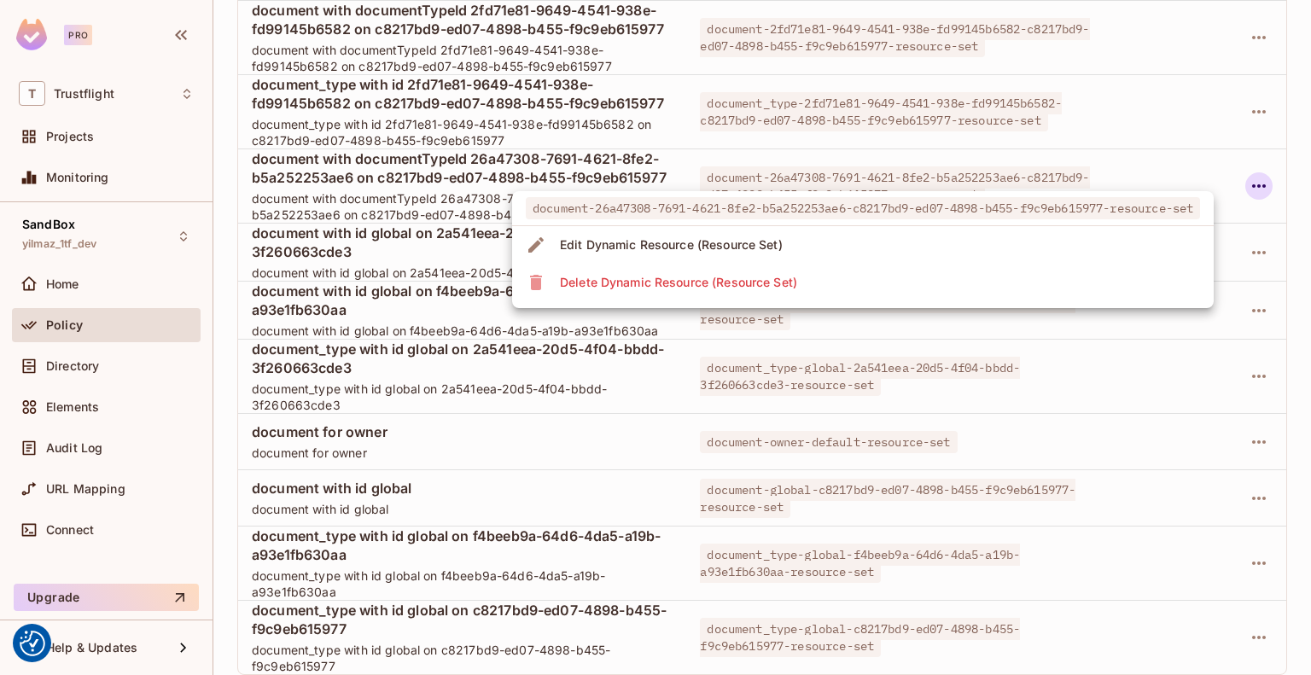
click at [822, 286] on li "Delete Dynamic Resource (Resource Set)" at bounding box center [863, 283] width 702 height 38
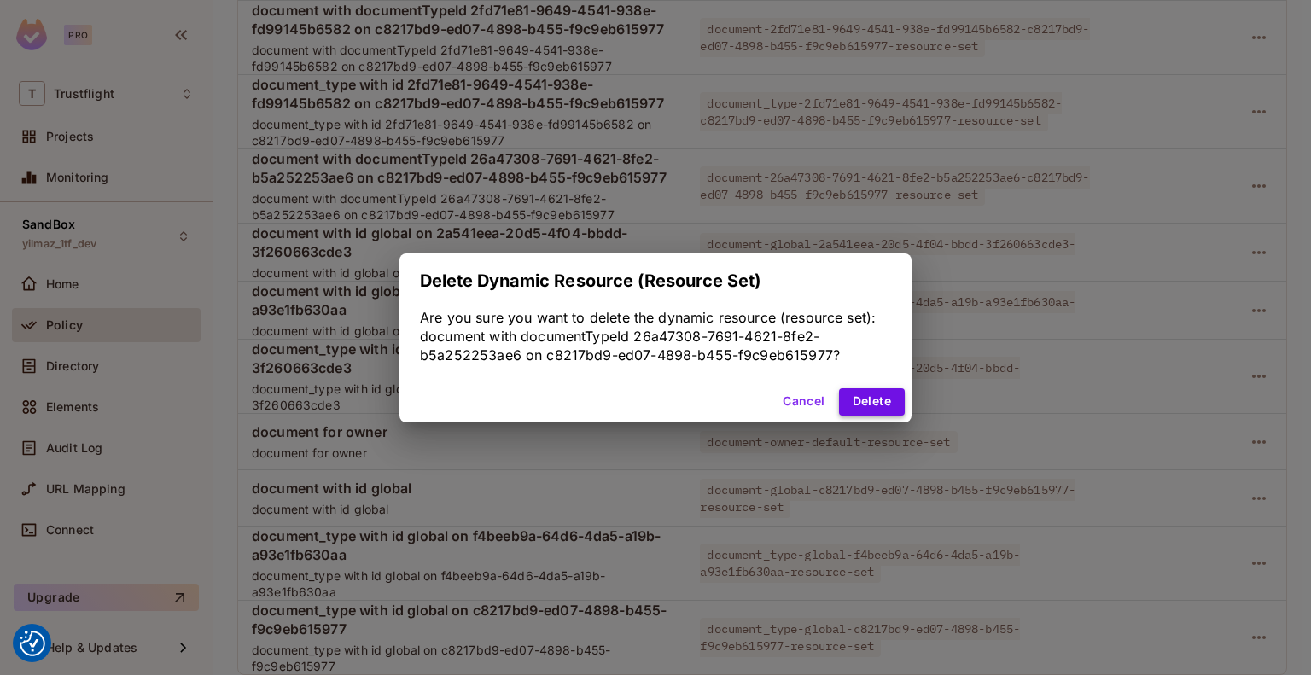
click at [860, 392] on button "Delete" at bounding box center [872, 401] width 66 height 27
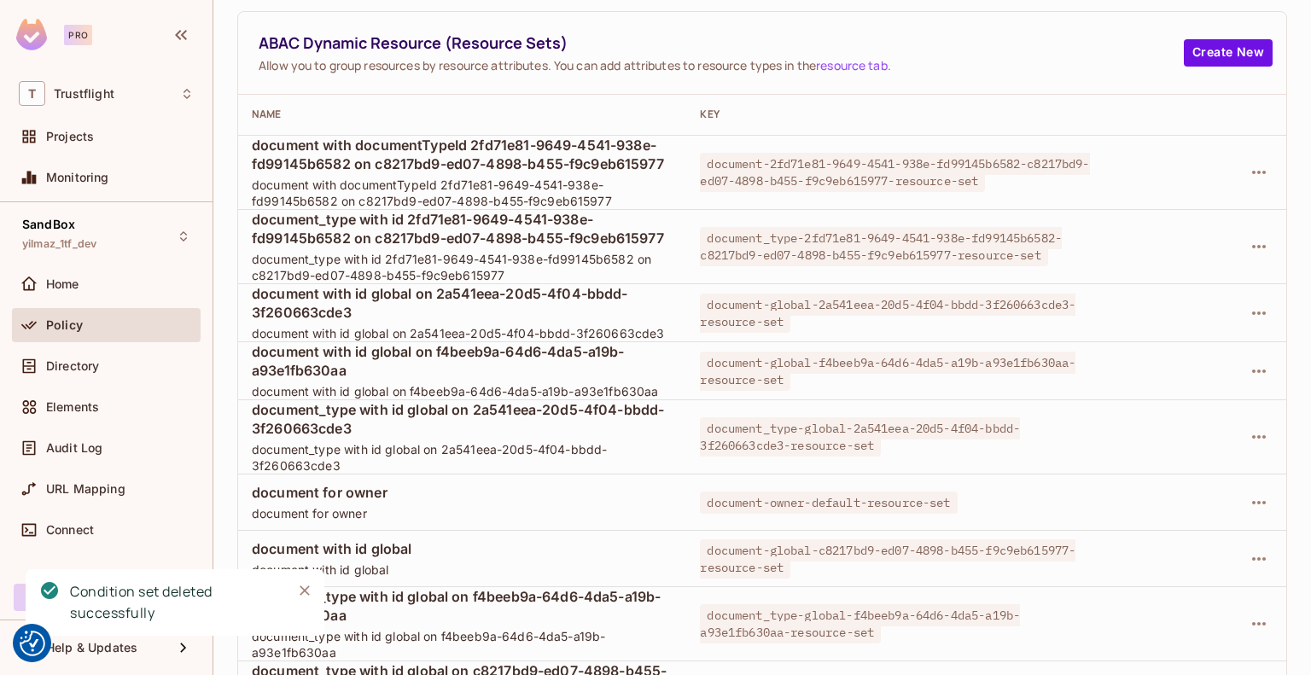
scroll to position [1354, 0]
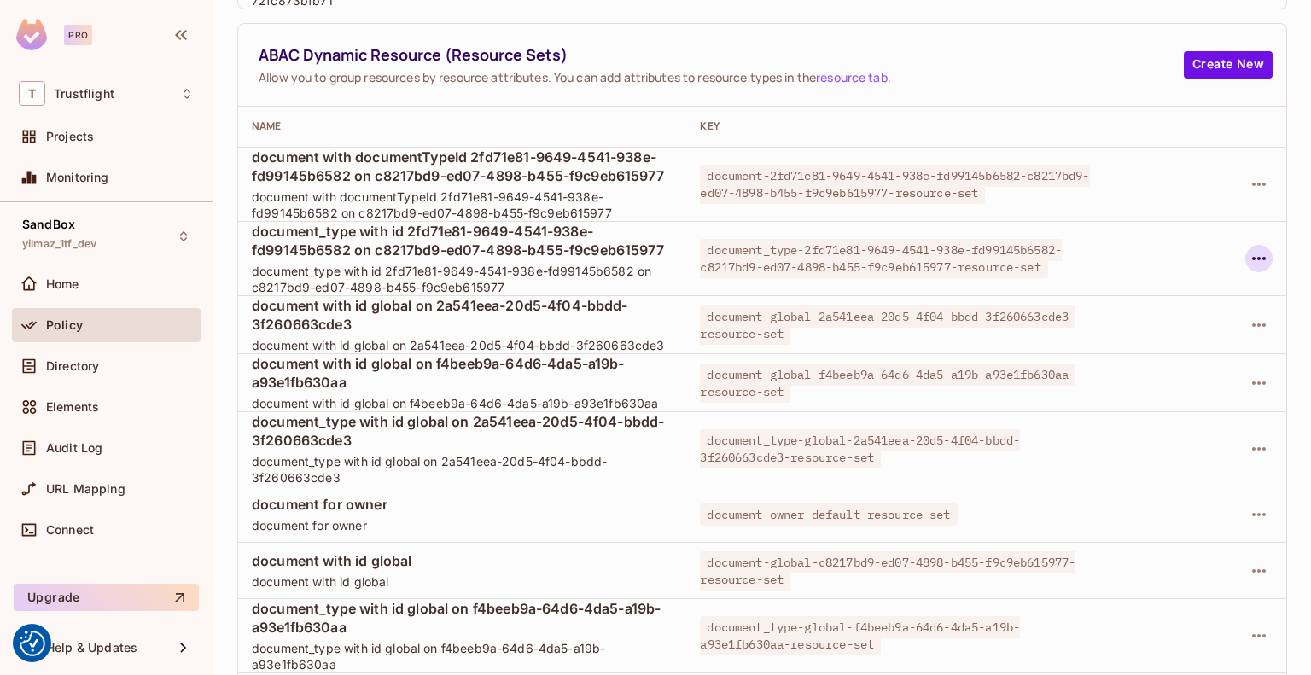
click at [1252, 269] on icon "button" at bounding box center [1259, 258] width 20 height 20
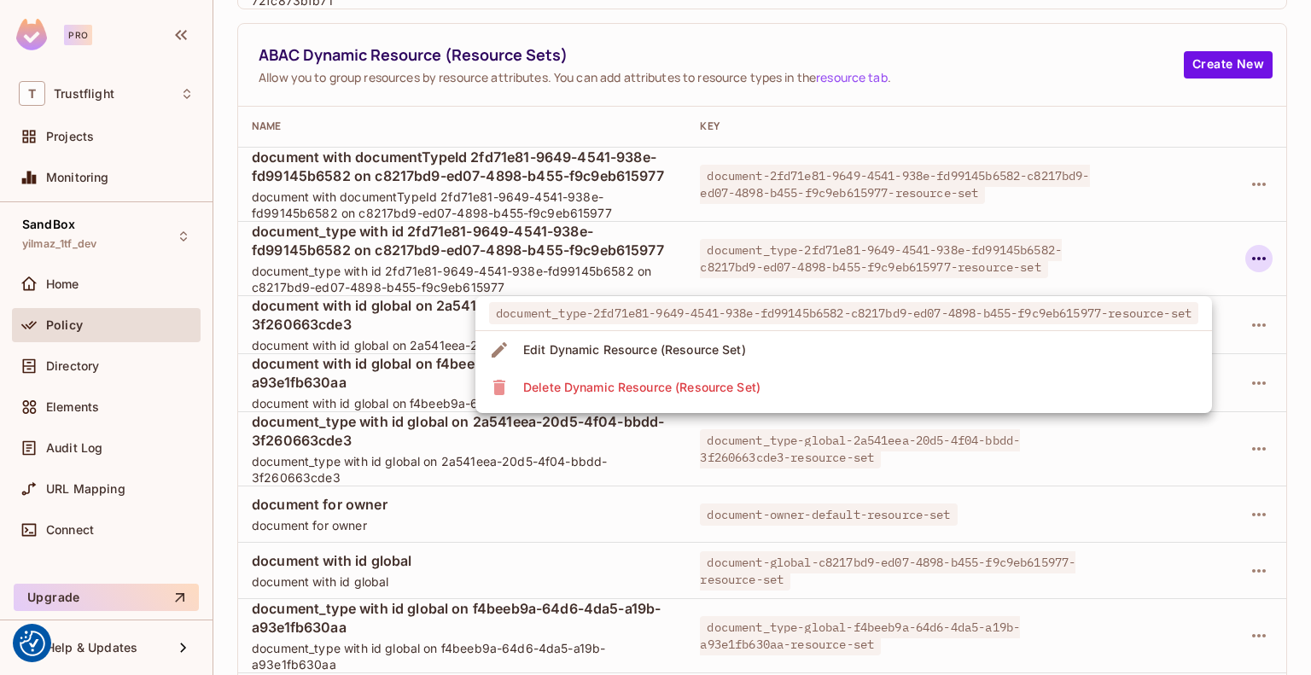
click at [910, 387] on li "Delete Dynamic Resource (Resource Set)" at bounding box center [843, 388] width 736 height 38
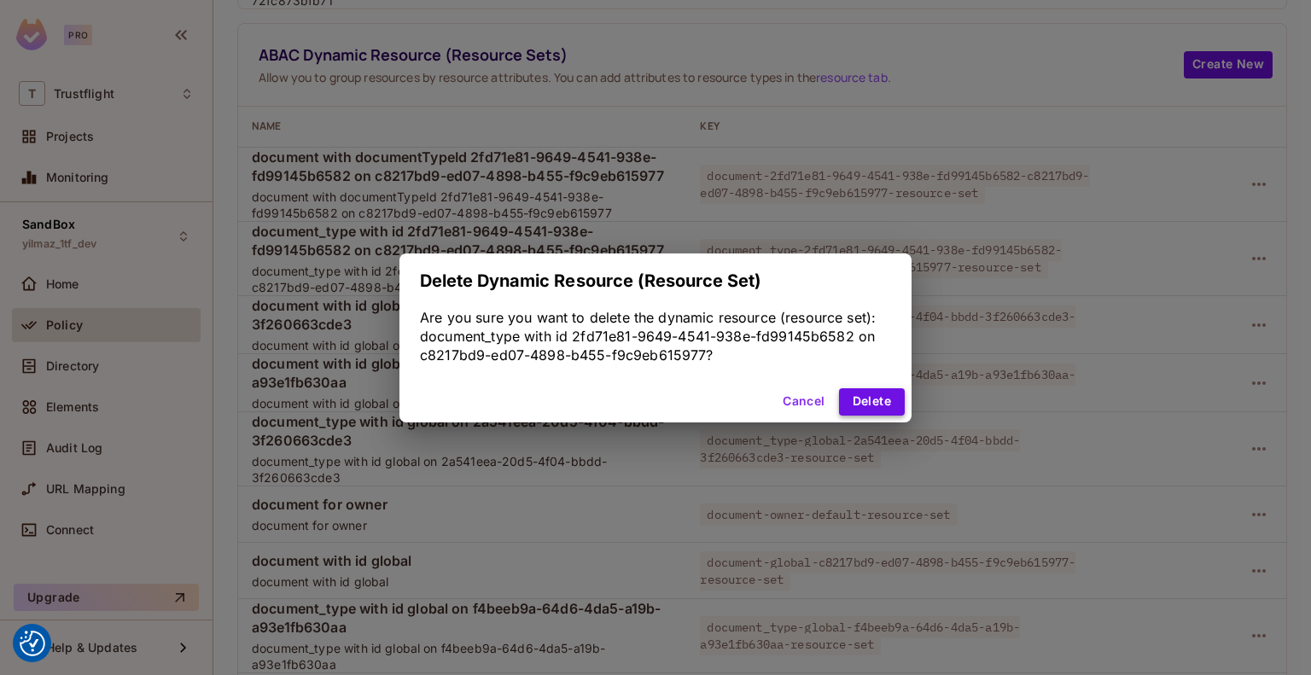
click at [868, 407] on button "Delete" at bounding box center [872, 401] width 66 height 27
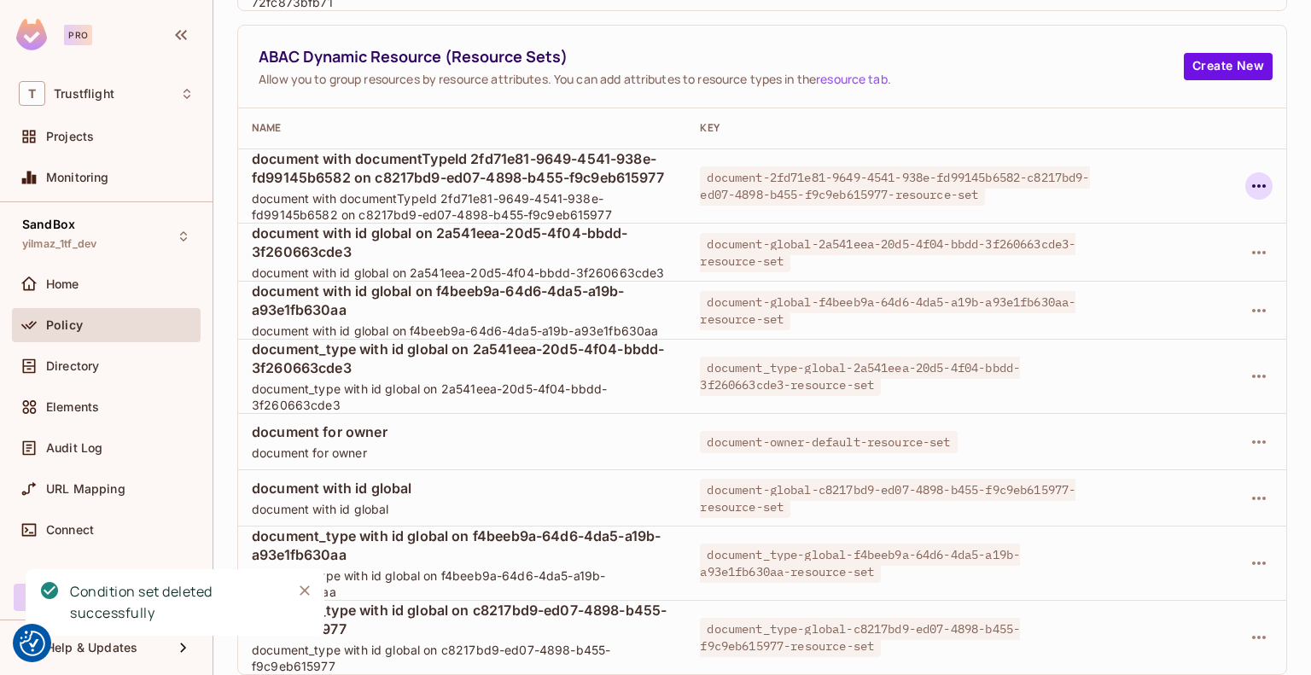
click at [1249, 187] on icon "button" at bounding box center [1259, 186] width 20 height 20
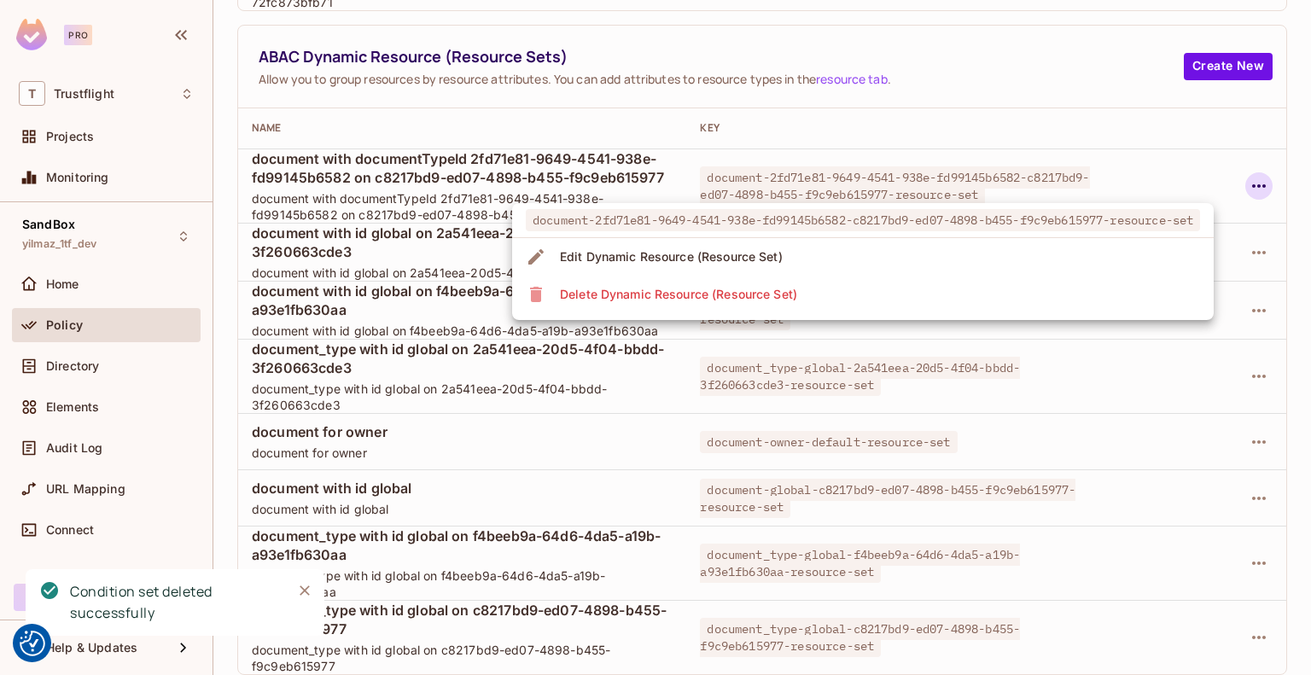
click at [911, 306] on li "Delete Dynamic Resource (Resource Set)" at bounding box center [863, 295] width 702 height 38
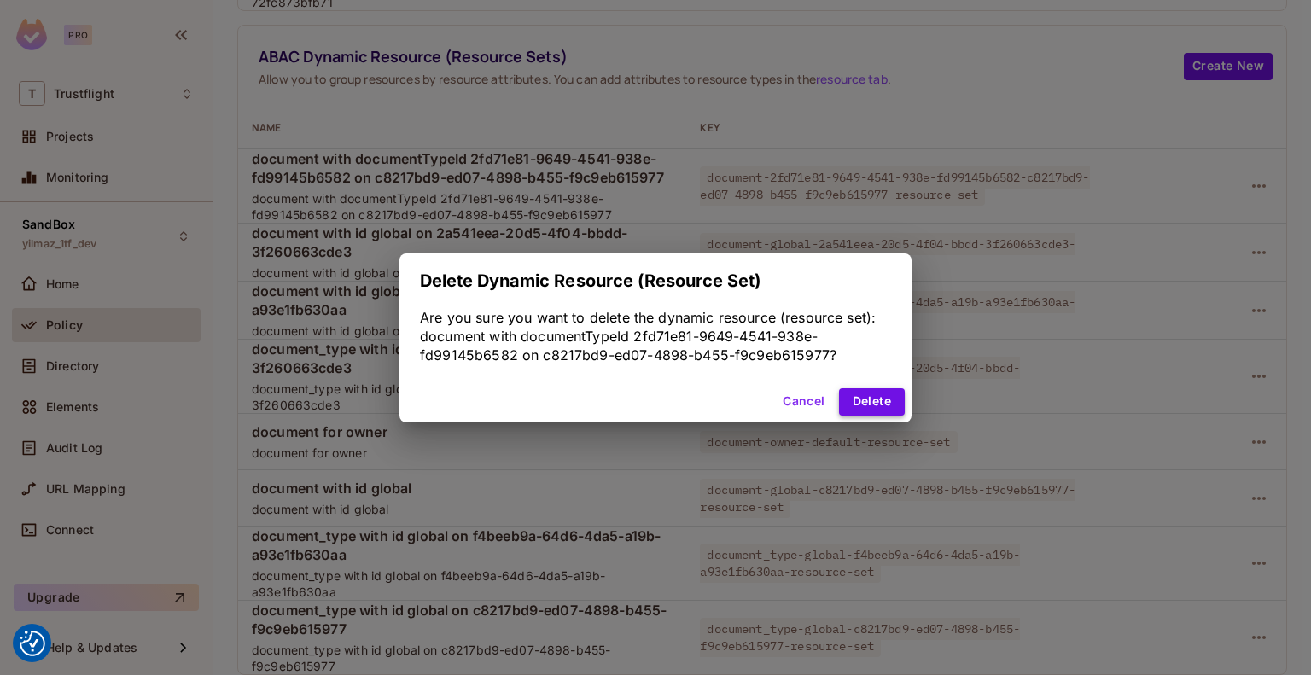
click at [866, 392] on button "Delete" at bounding box center [872, 401] width 66 height 27
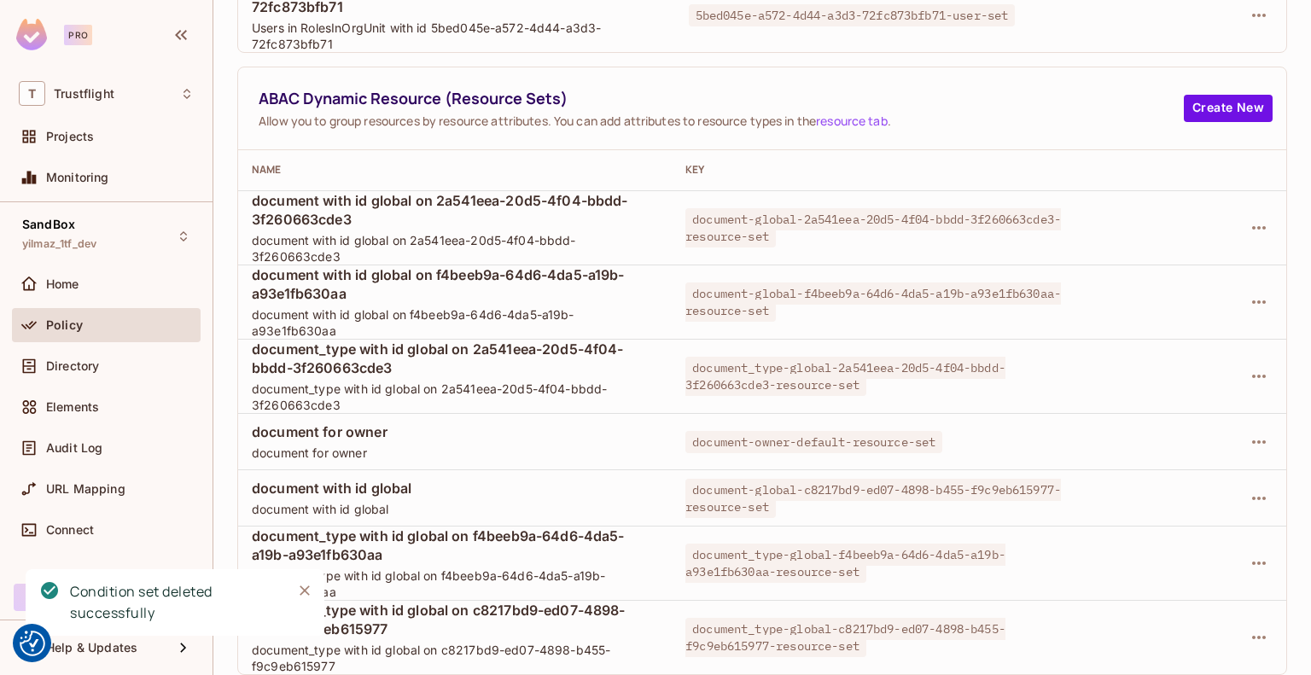
scroll to position [1305, 0]
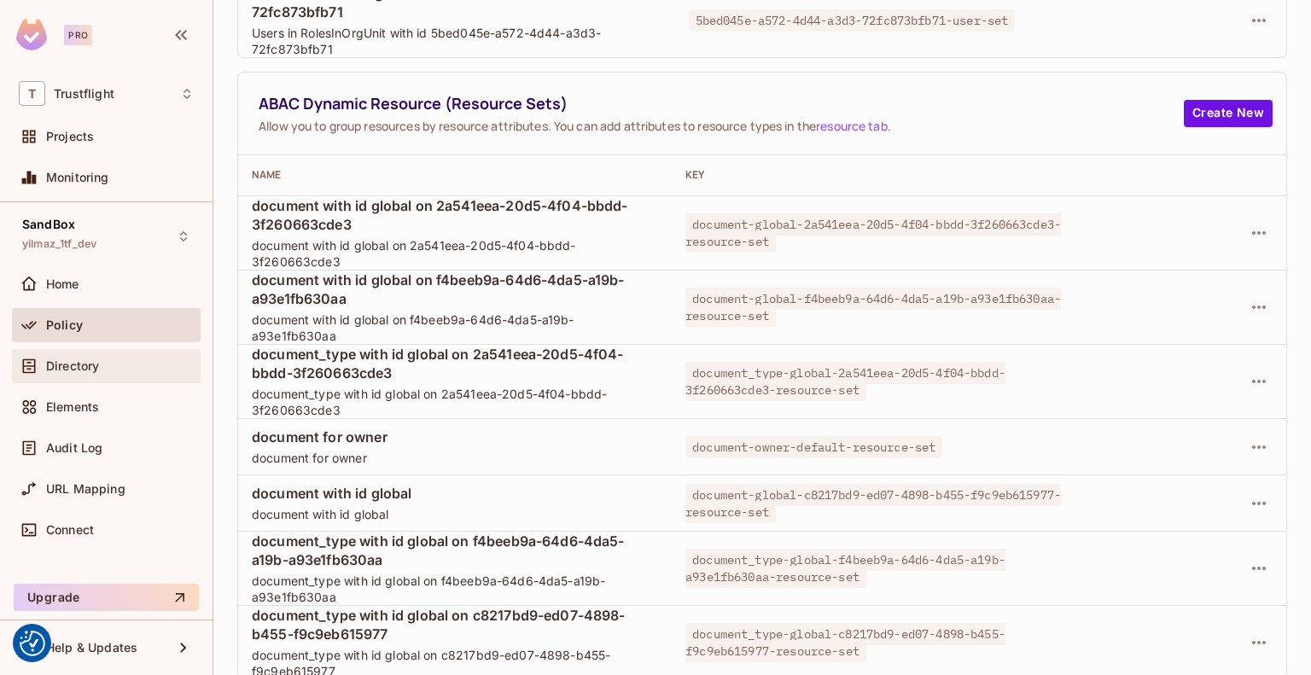
click at [96, 373] on div "Directory" at bounding box center [106, 366] width 175 height 20
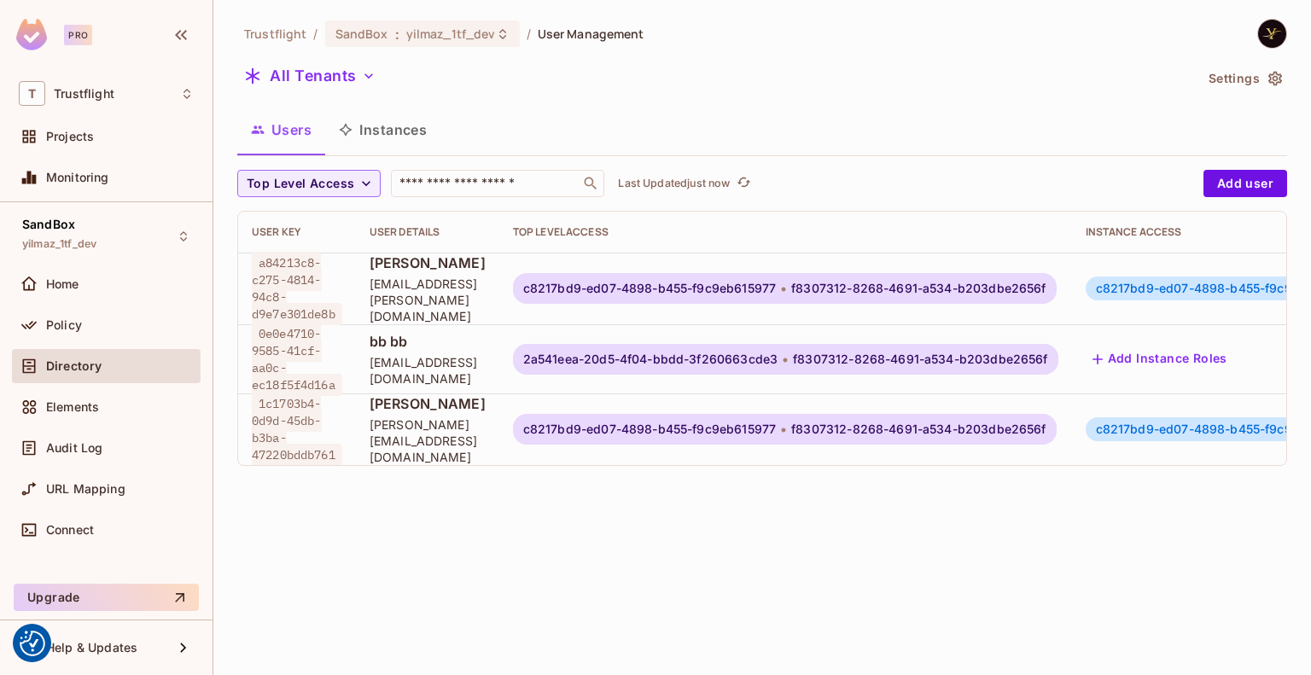
click at [390, 124] on button "Instances" at bounding box center [382, 129] width 115 height 43
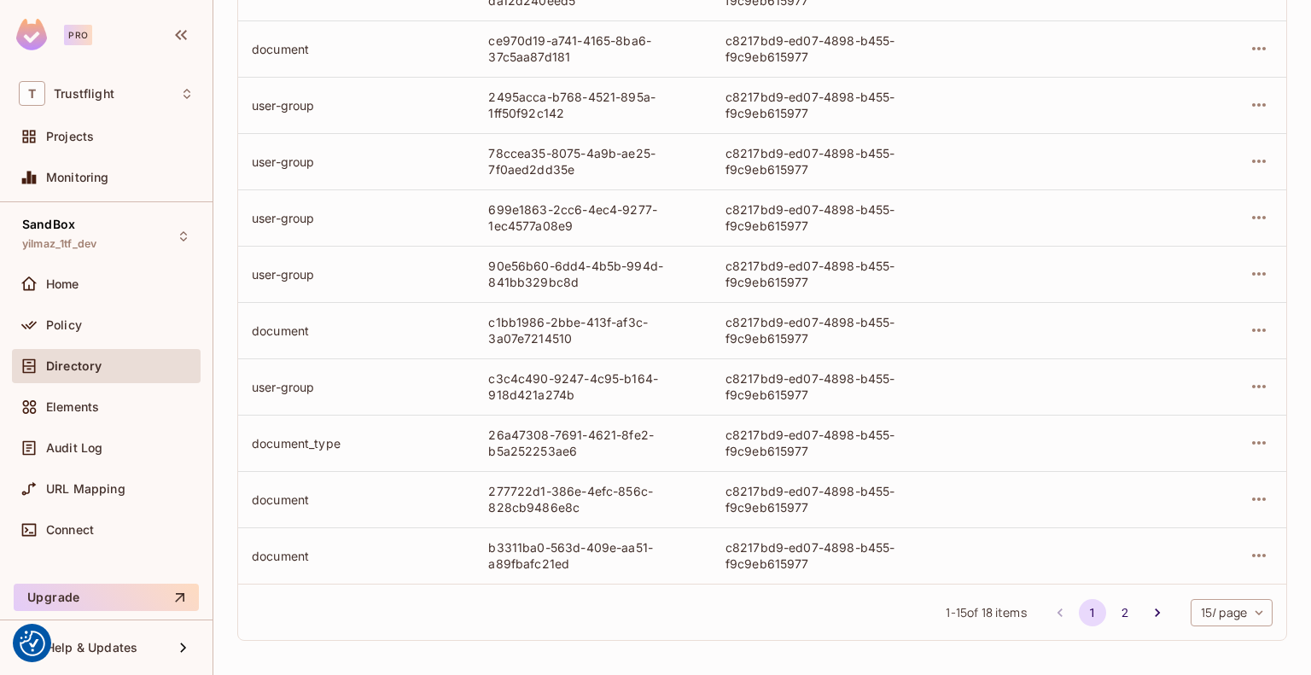
scroll to position [516, 0]
click at [1111, 616] on button "2" at bounding box center [1124, 610] width 27 height 27
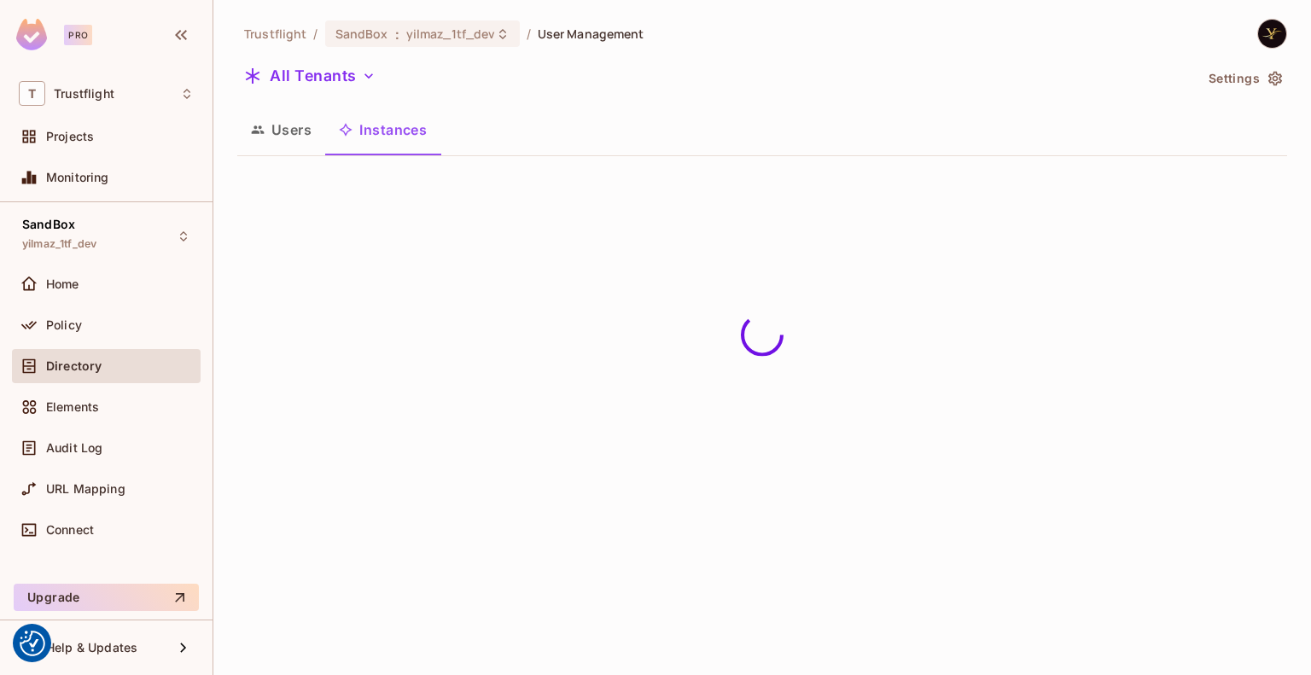
scroll to position [0, 0]
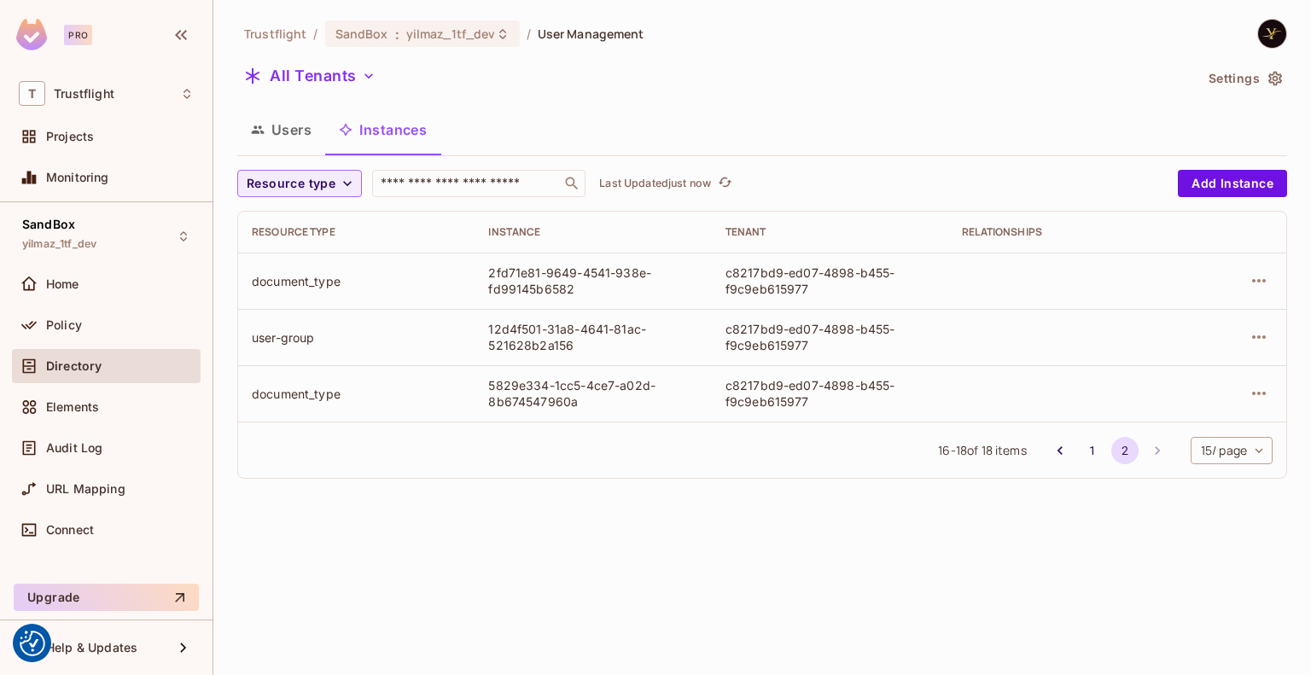
click at [748, 475] on div "16 - 18 of 18 items 1 2 15 / page ** ​" at bounding box center [762, 450] width 1048 height 56
click at [90, 368] on span "Directory" at bounding box center [73, 366] width 55 height 14
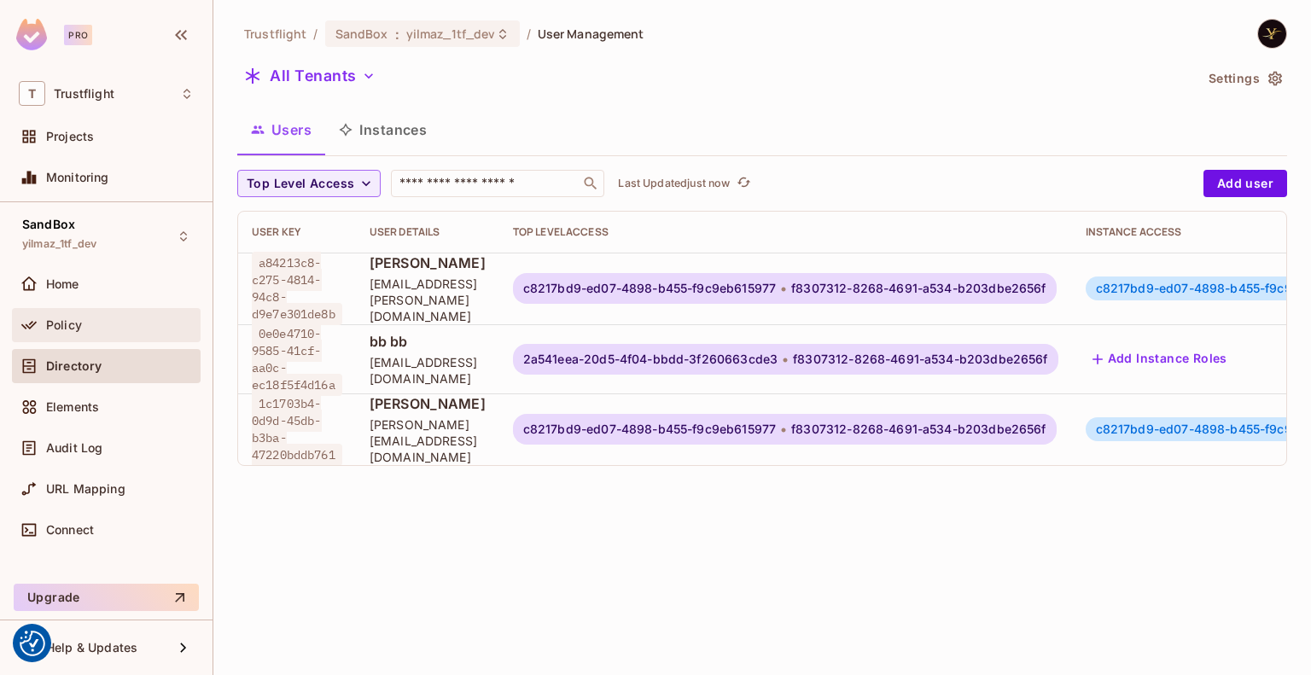
click at [101, 323] on div "Policy" at bounding box center [120, 325] width 148 height 14
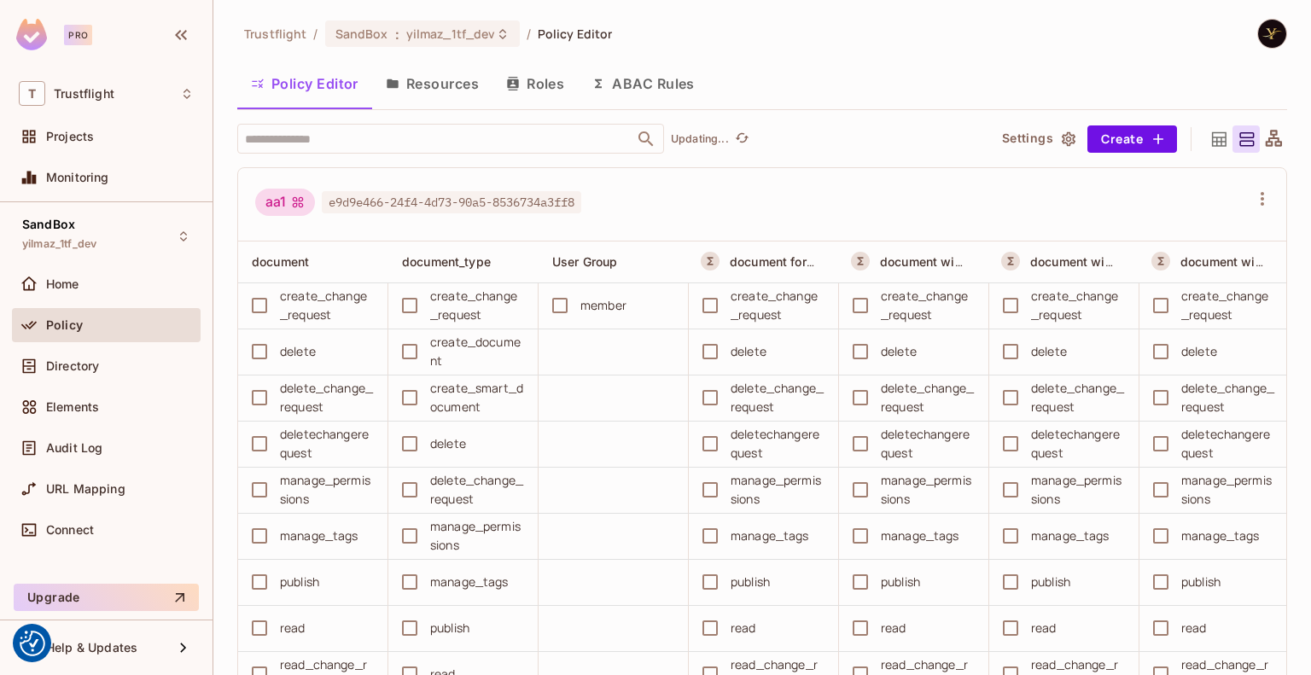
click at [446, 83] on button "Resources" at bounding box center [432, 83] width 120 height 43
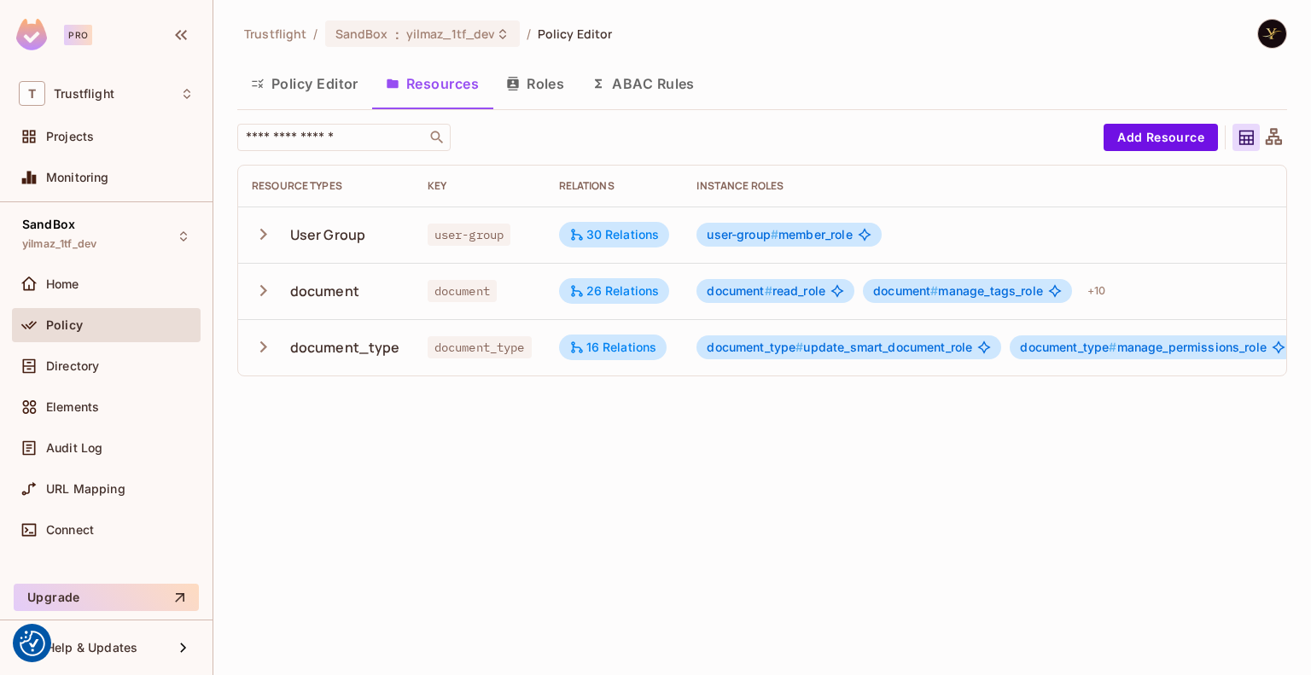
click at [258, 341] on icon "button" at bounding box center [263, 346] width 23 height 23
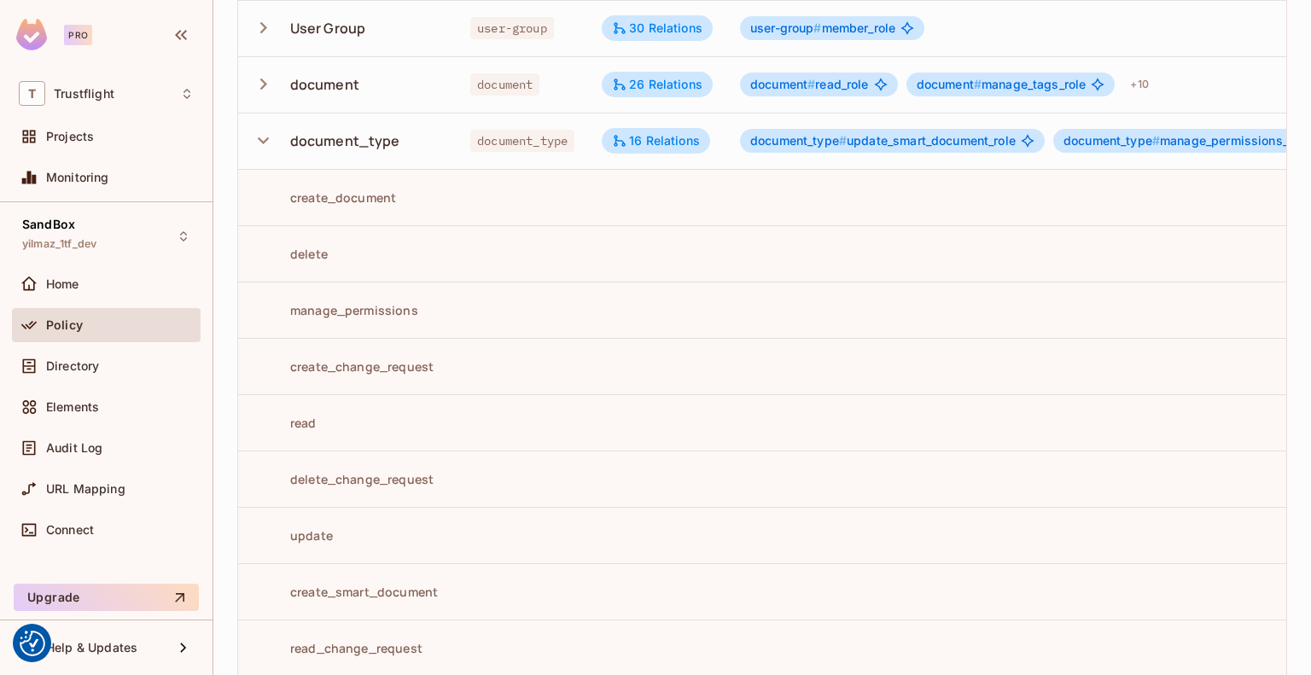
scroll to position [207, 0]
click at [681, 148] on div "16 Relations" at bounding box center [656, 140] width 108 height 26
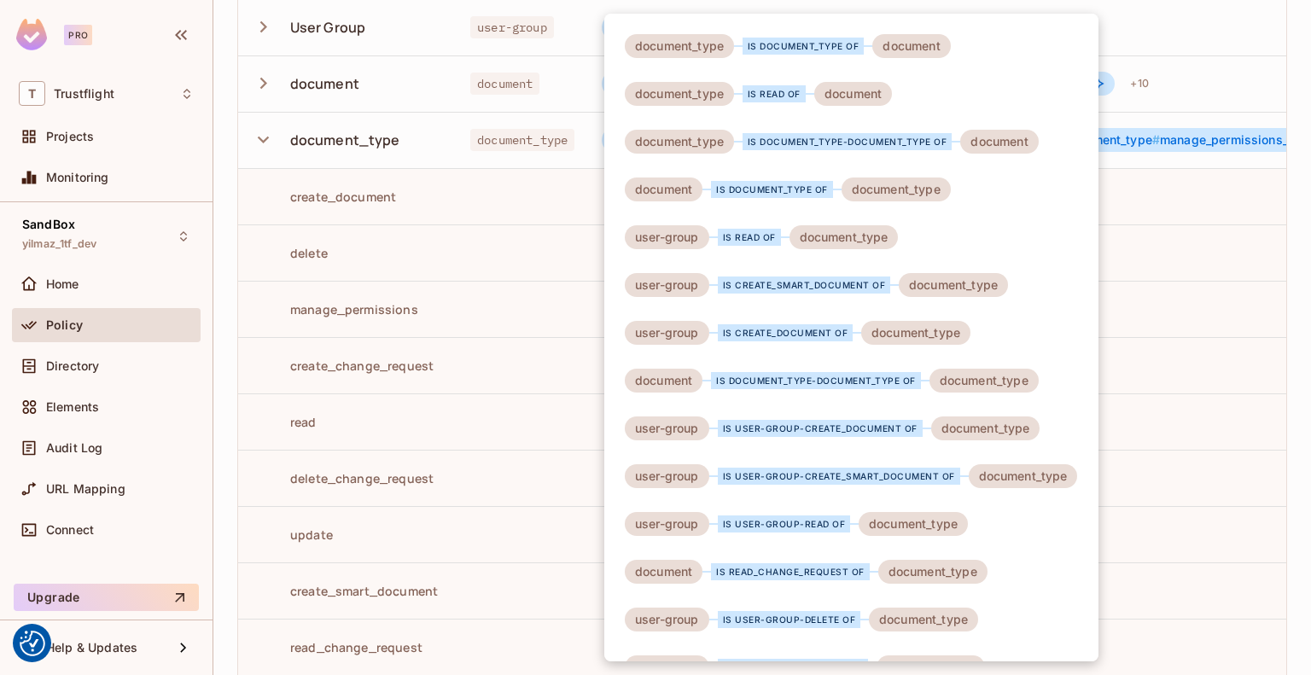
click at [143, 352] on div at bounding box center [655, 337] width 1311 height 675
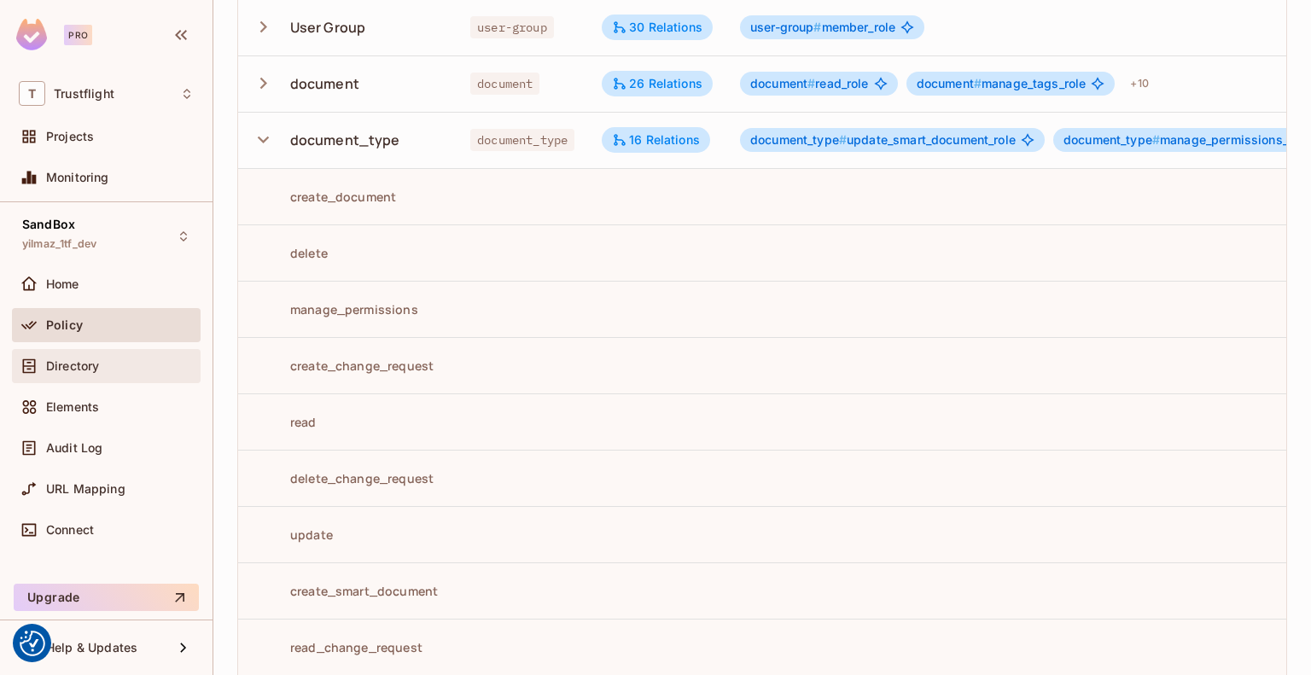
click at [122, 362] on div "Directory" at bounding box center [120, 366] width 148 height 14
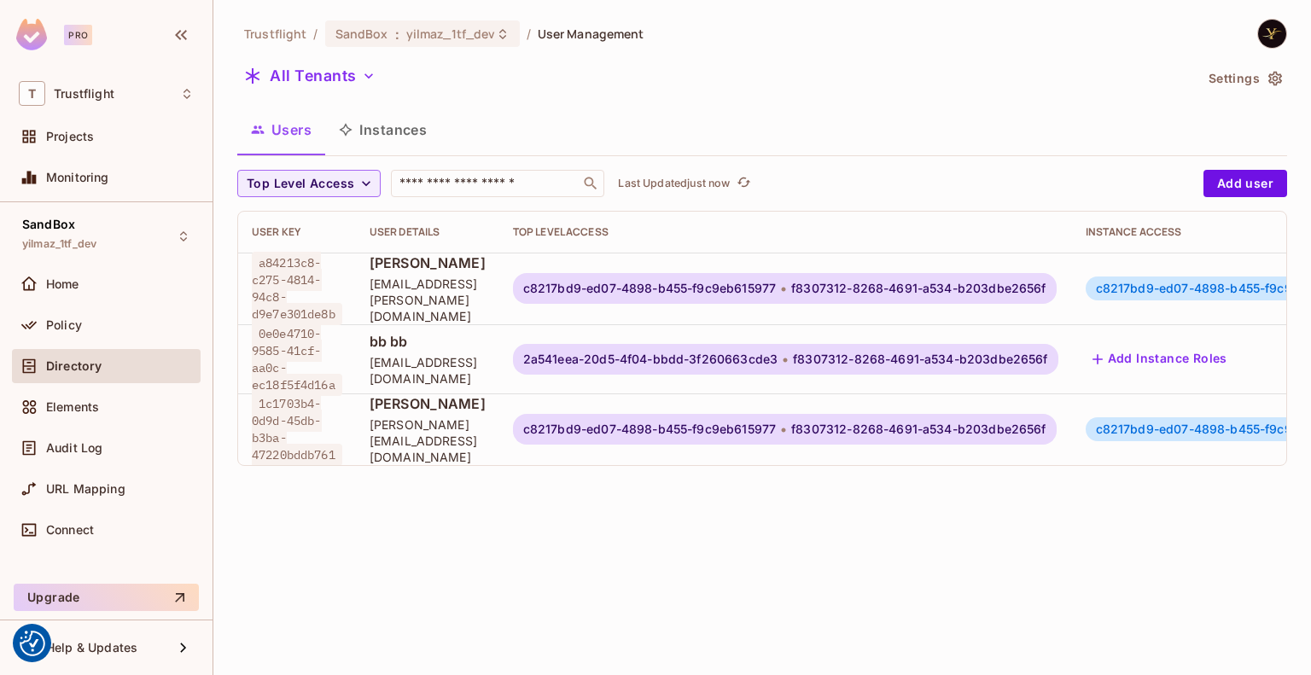
click at [110, 361] on div "Directory" at bounding box center [120, 366] width 148 height 14
click at [406, 135] on button "Instances" at bounding box center [382, 129] width 115 height 43
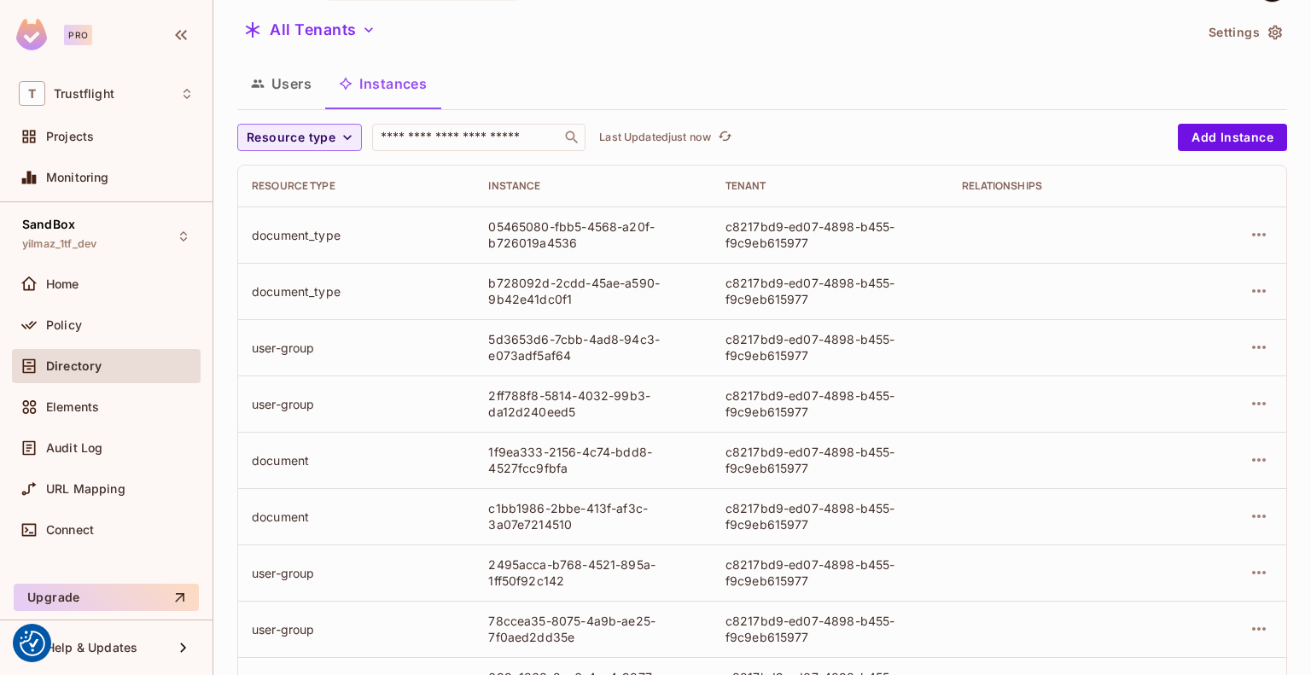
scroll to position [50, 0]
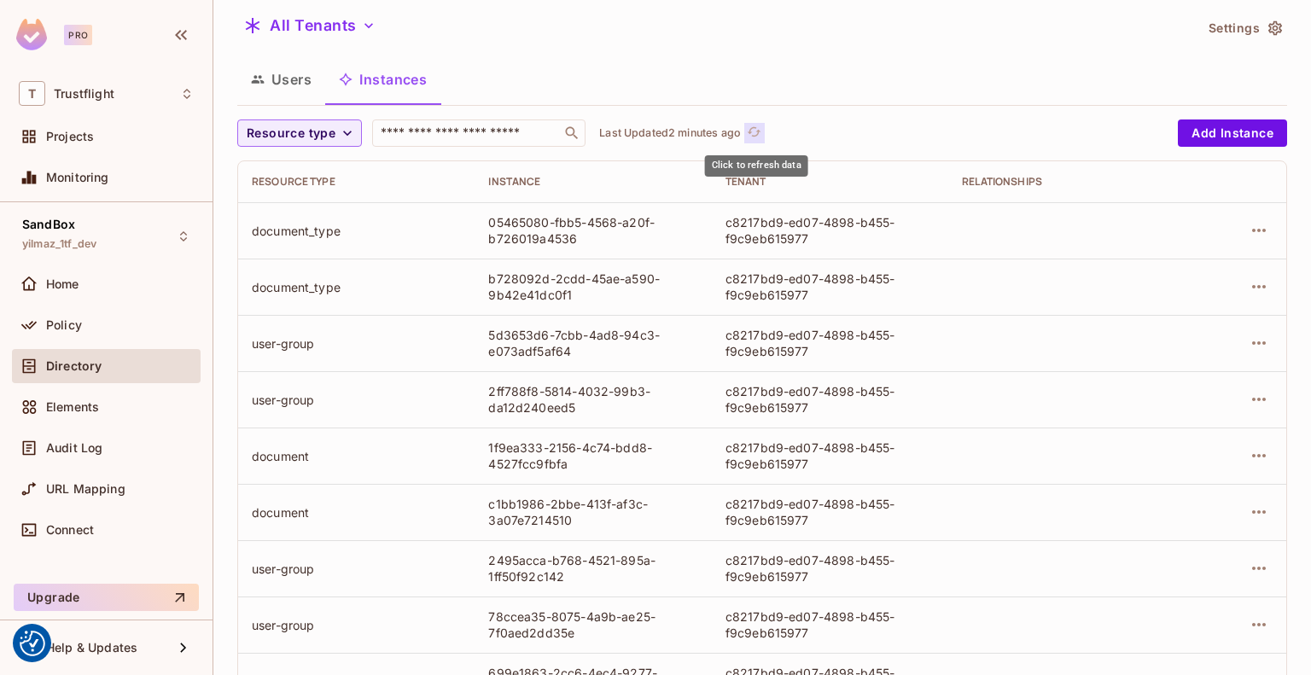
click at [753, 128] on icon "refresh" at bounding box center [755, 131] width 14 height 9
click at [722, 131] on icon "refresh" at bounding box center [725, 131] width 14 height 9
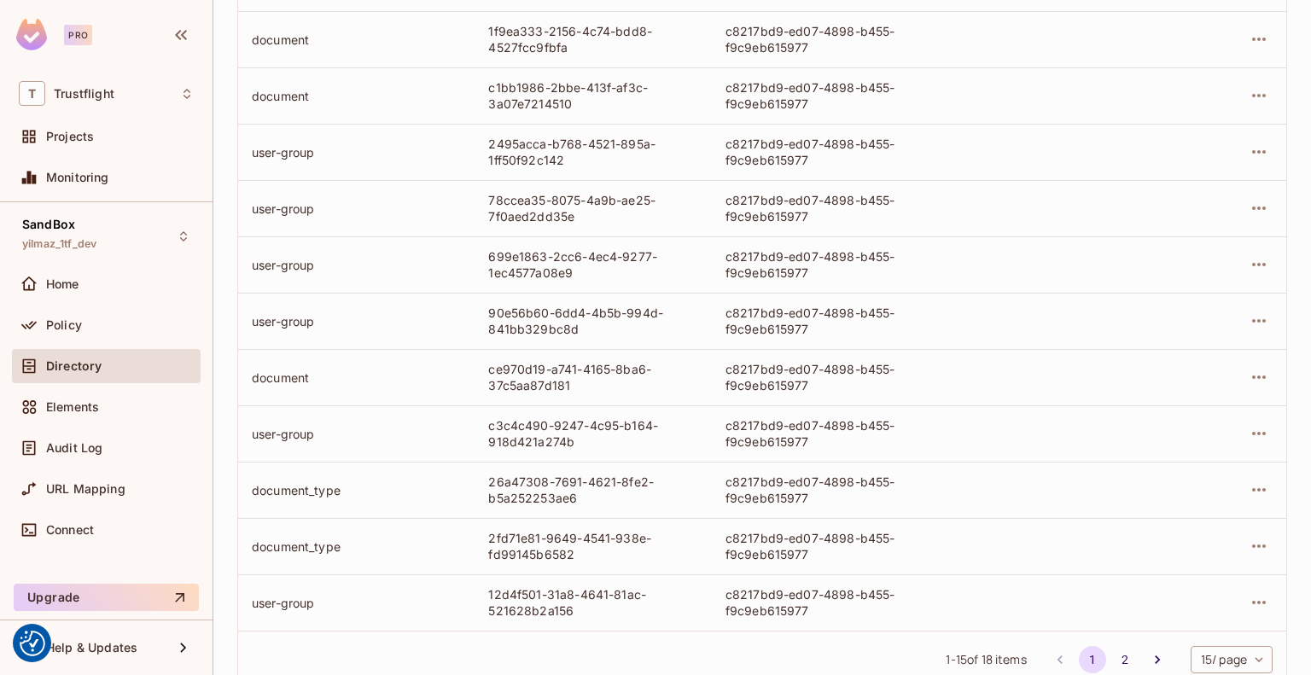
scroll to position [516, 0]
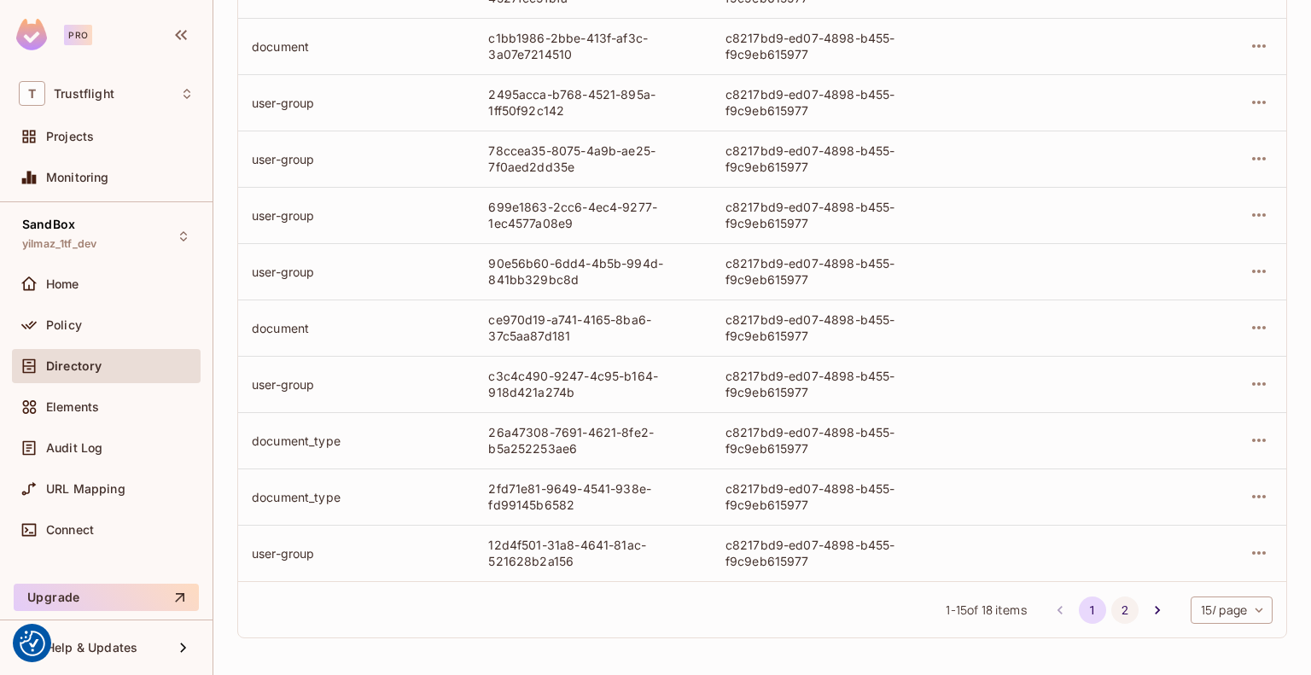
click at [1111, 604] on button "2" at bounding box center [1124, 610] width 27 height 27
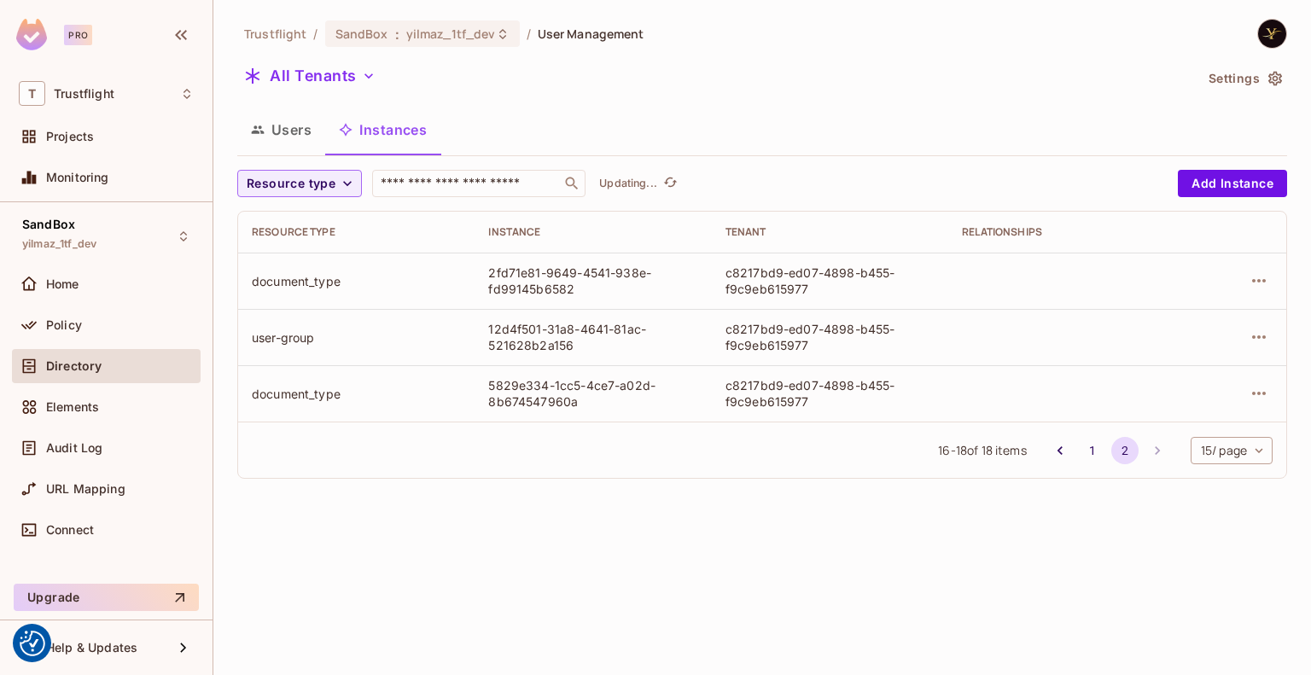
scroll to position [0, 0]
click at [1085, 445] on button "1" at bounding box center [1092, 450] width 27 height 27
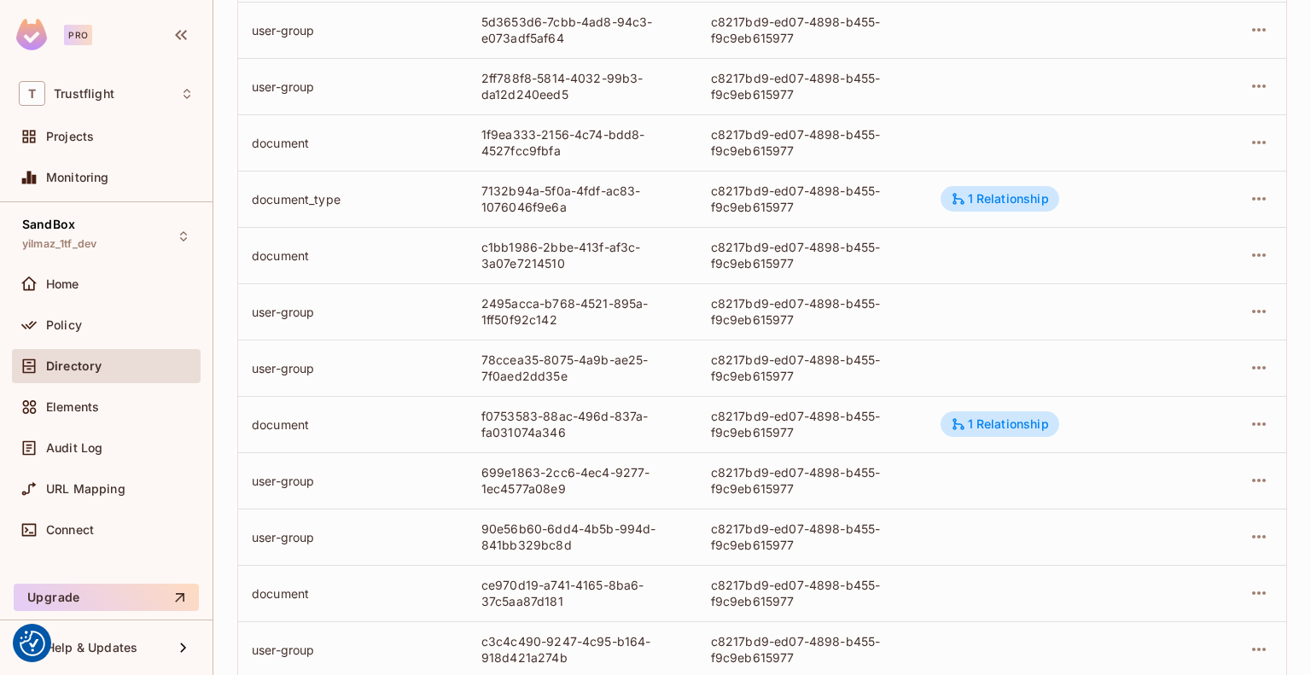
scroll to position [328, 0]
